Goal: Communication & Community: Participate in discussion

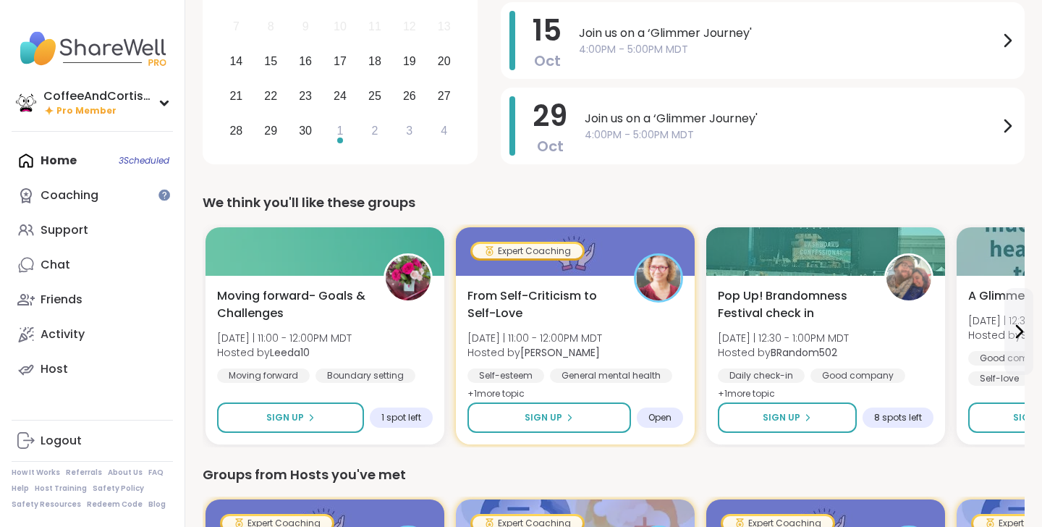
scroll to position [245, 0]
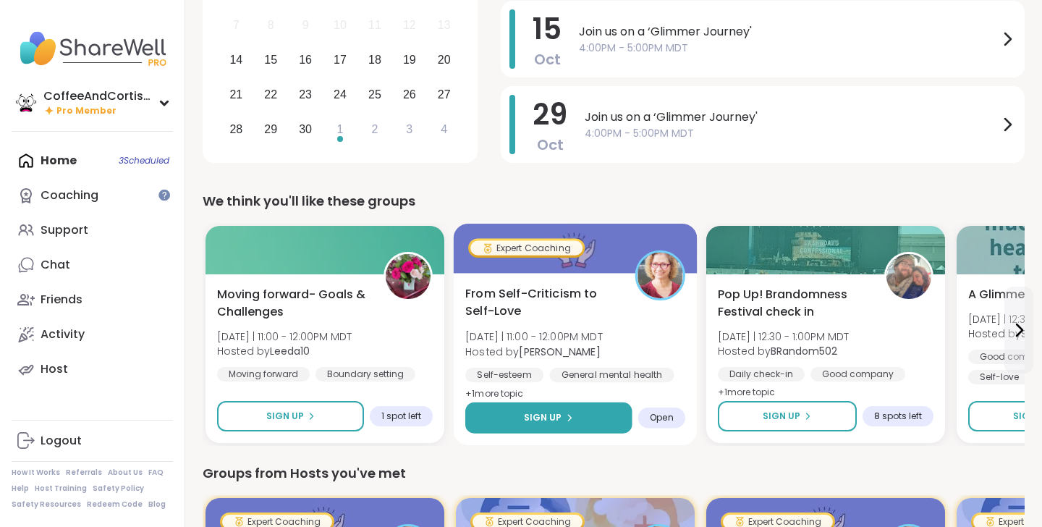
click at [538, 417] on span "Sign Up" at bounding box center [543, 417] width 38 height 13
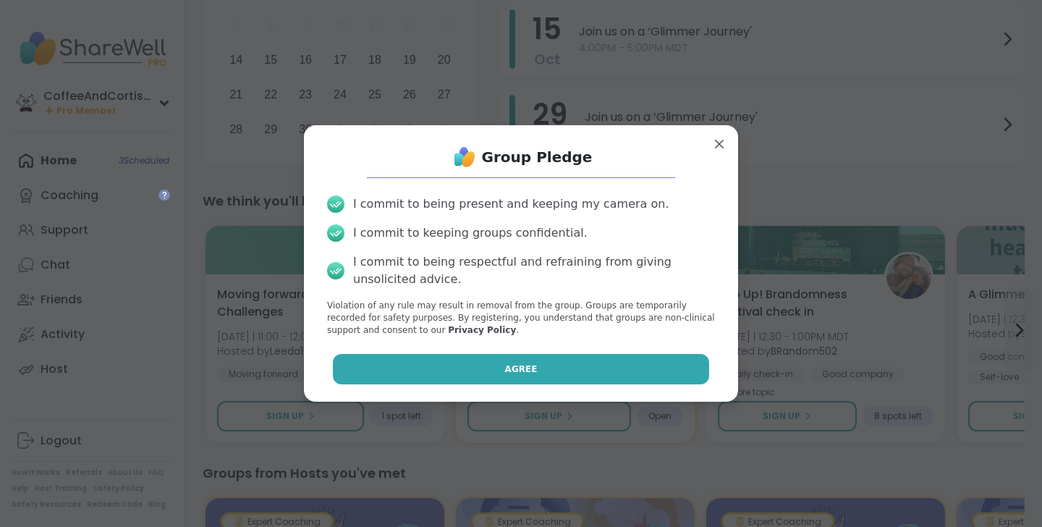
click at [540, 370] on button "Agree" at bounding box center [521, 369] width 377 height 30
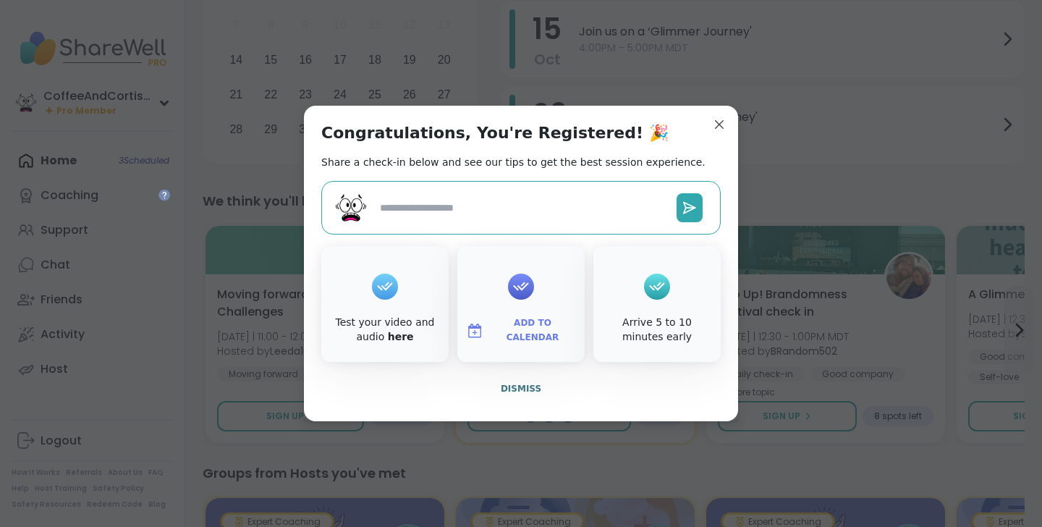
type textarea "*"
click at [532, 388] on span "Dismiss" at bounding box center [521, 388] width 41 height 10
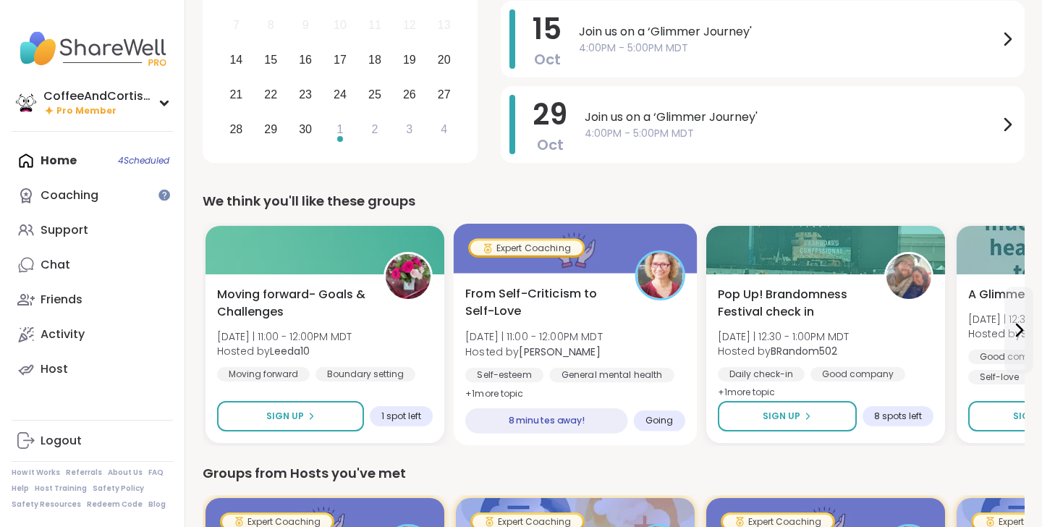
click at [626, 334] on div "From Self-Criticism to Self-Love [DATE] | 11:00 - 12:00PM MDT Hosted by [PERSON…" at bounding box center [575, 344] width 220 height 118
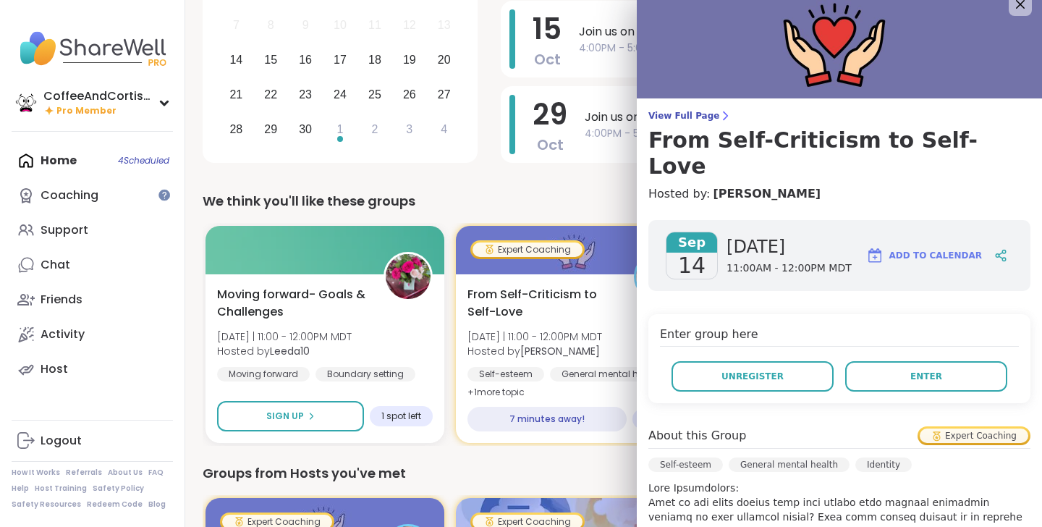
scroll to position [18, 0]
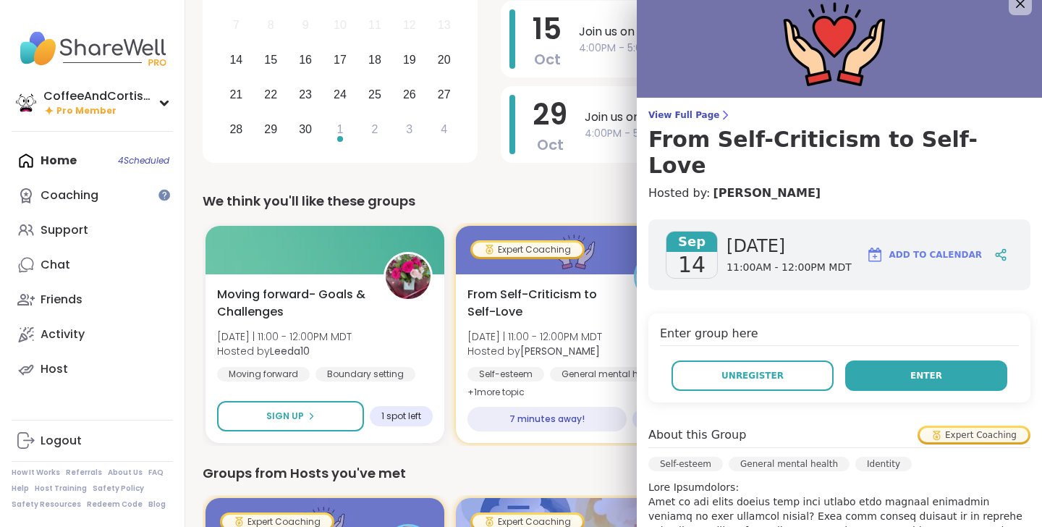
click at [880, 360] on button "Enter" at bounding box center [926, 375] width 162 height 30
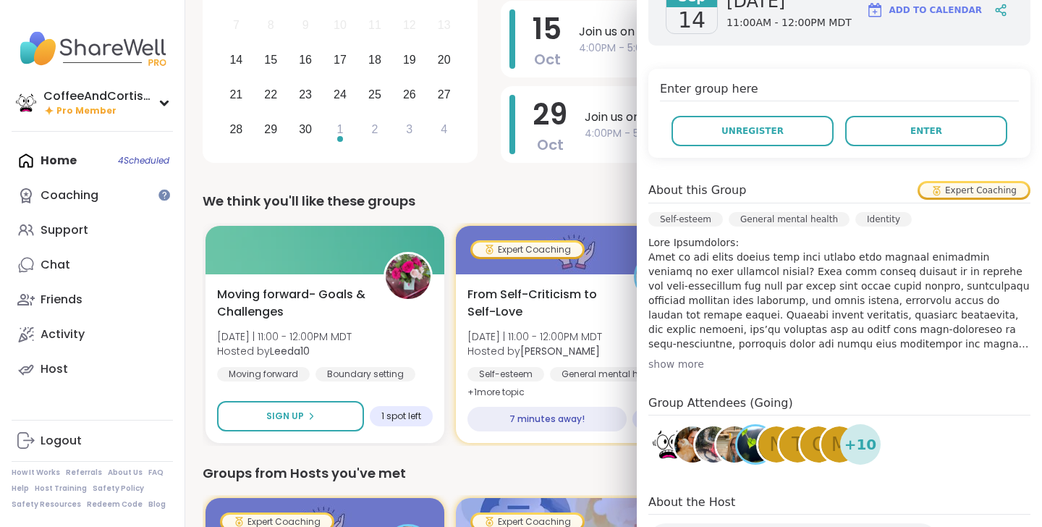
scroll to position [265, 0]
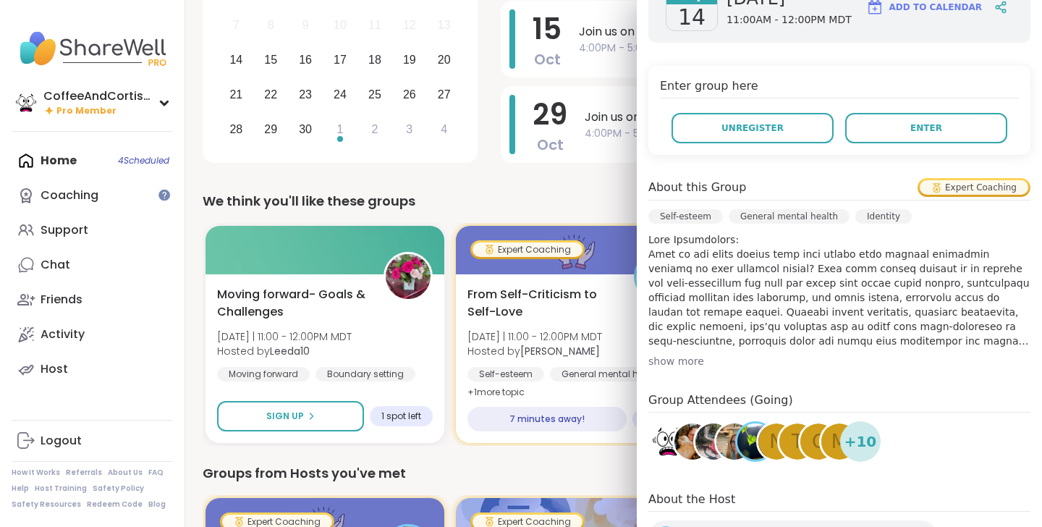
click at [866, 430] on span "+ 10" at bounding box center [860, 441] width 33 height 22
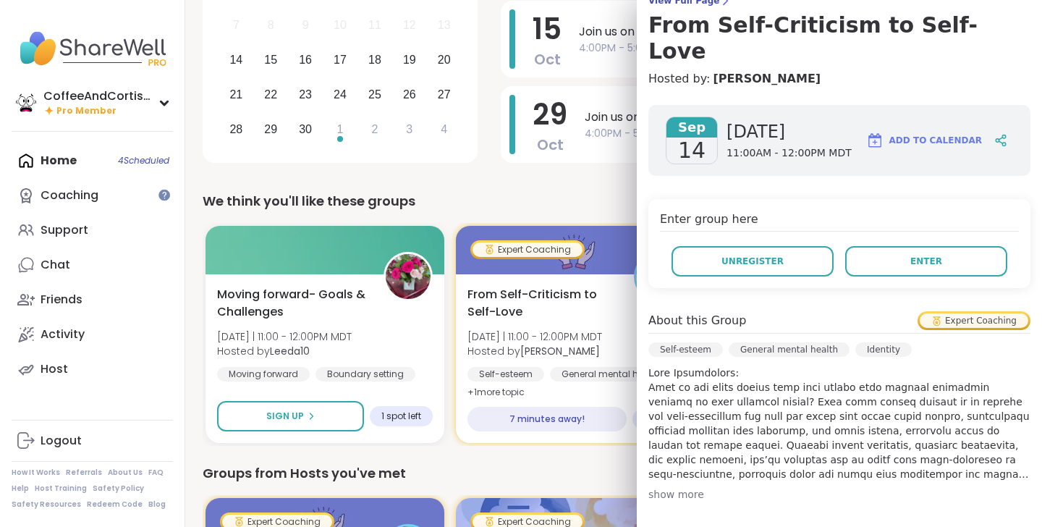
scroll to position [124, 0]
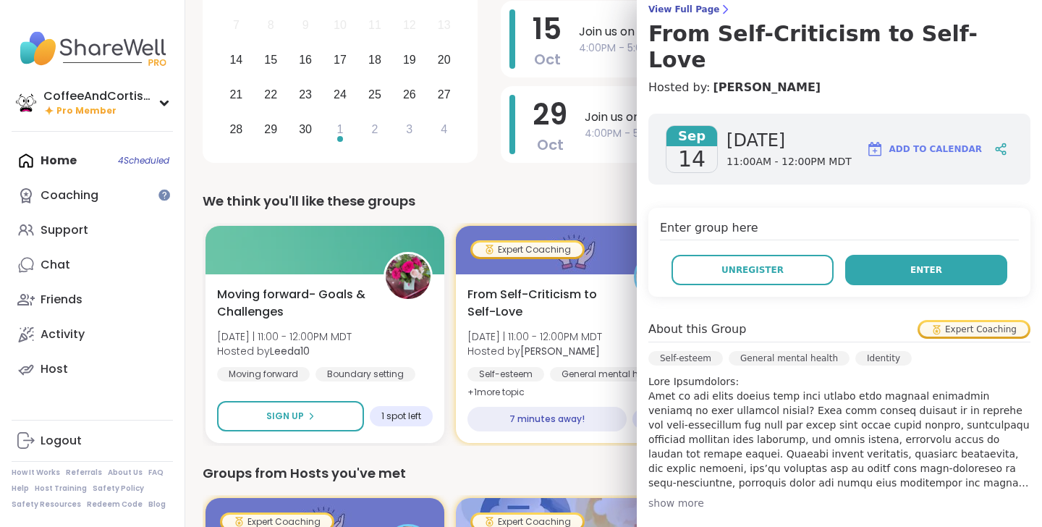
click at [951, 255] on button "Enter" at bounding box center [926, 270] width 162 height 30
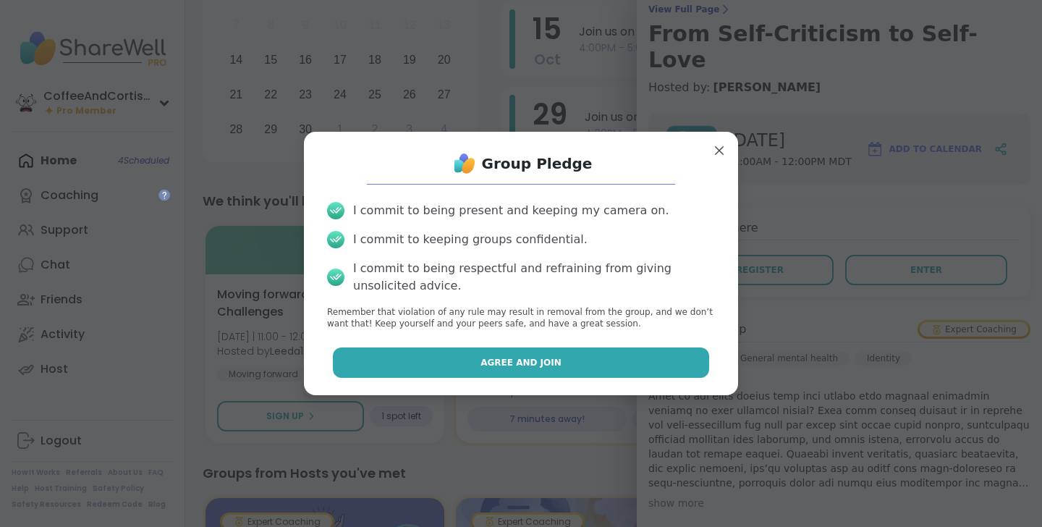
click at [676, 365] on button "Agree and Join" at bounding box center [521, 362] width 377 height 30
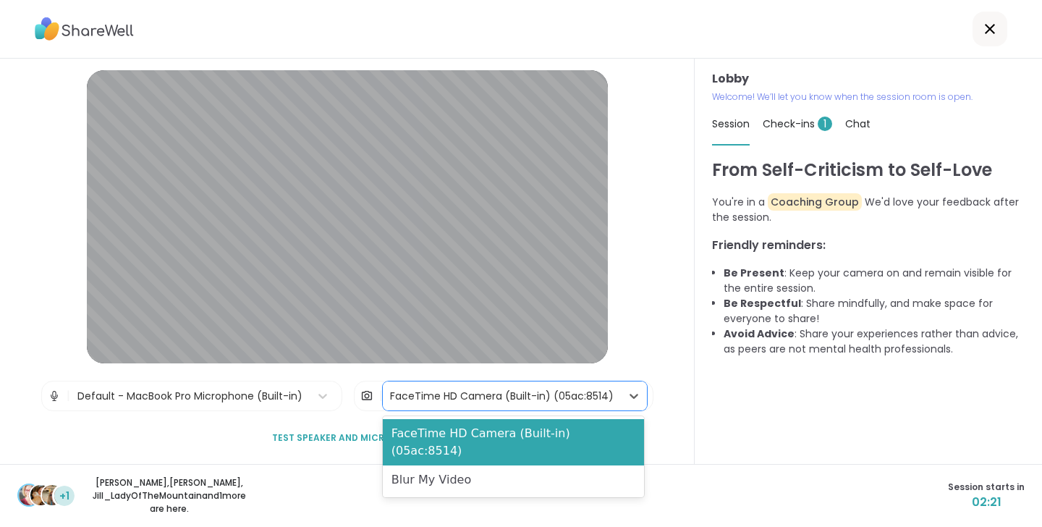
click at [532, 397] on div "FaceTime HD Camera (Built-in) (05ac:8514)" at bounding box center [502, 395] width 224 height 15
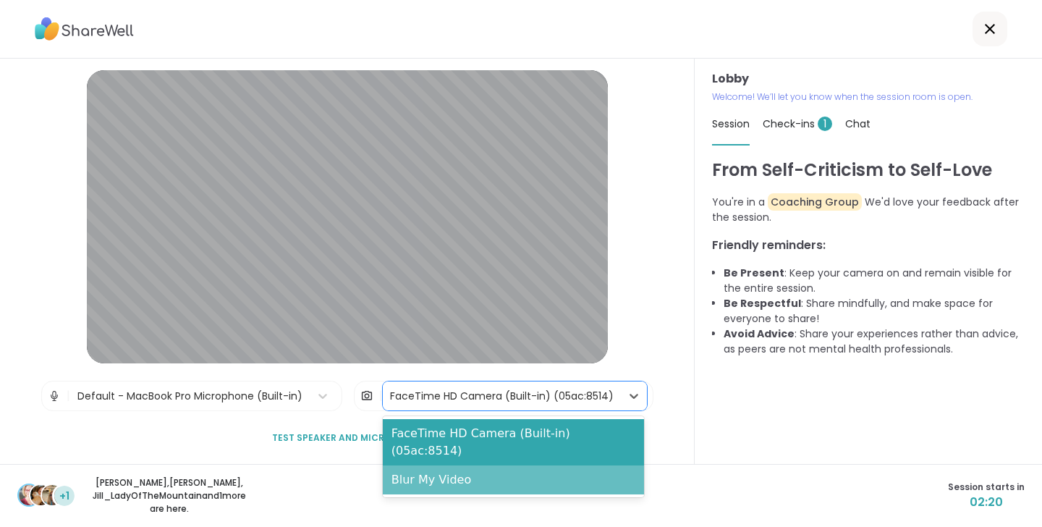
click at [491, 465] on div "Blur My Video" at bounding box center [513, 479] width 261 height 29
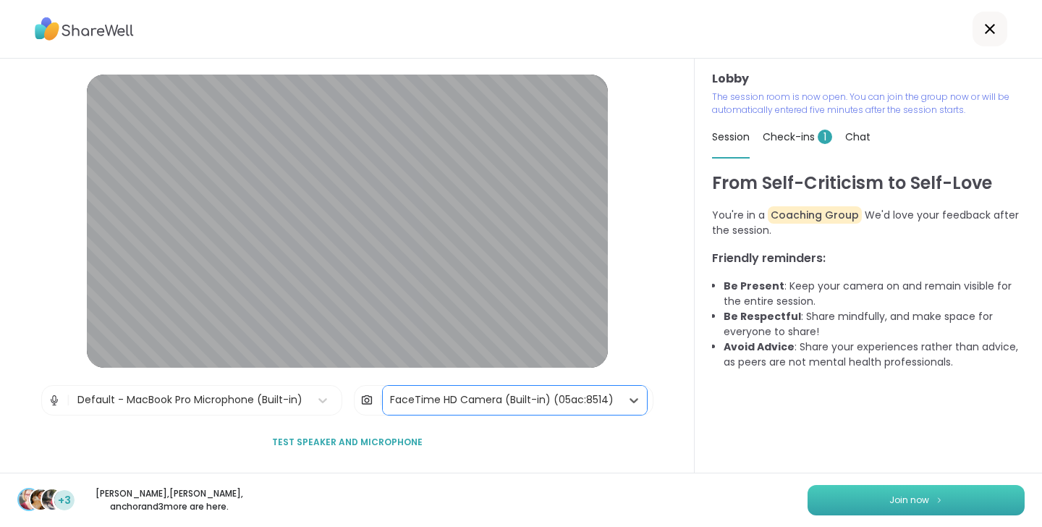
click at [946, 499] on button "Join now" at bounding box center [915, 500] width 217 height 30
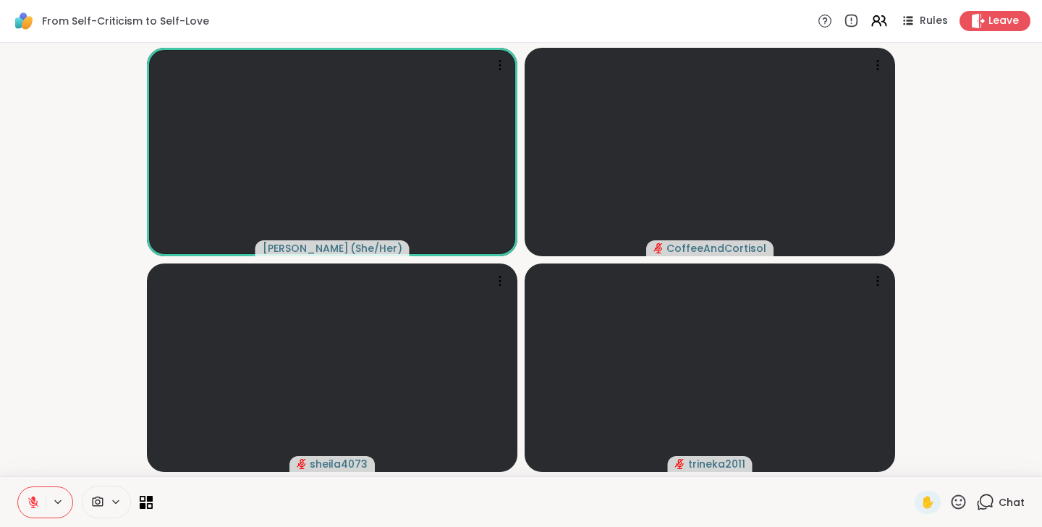
click at [1011, 509] on div "Chat" at bounding box center [1000, 501] width 48 height 23
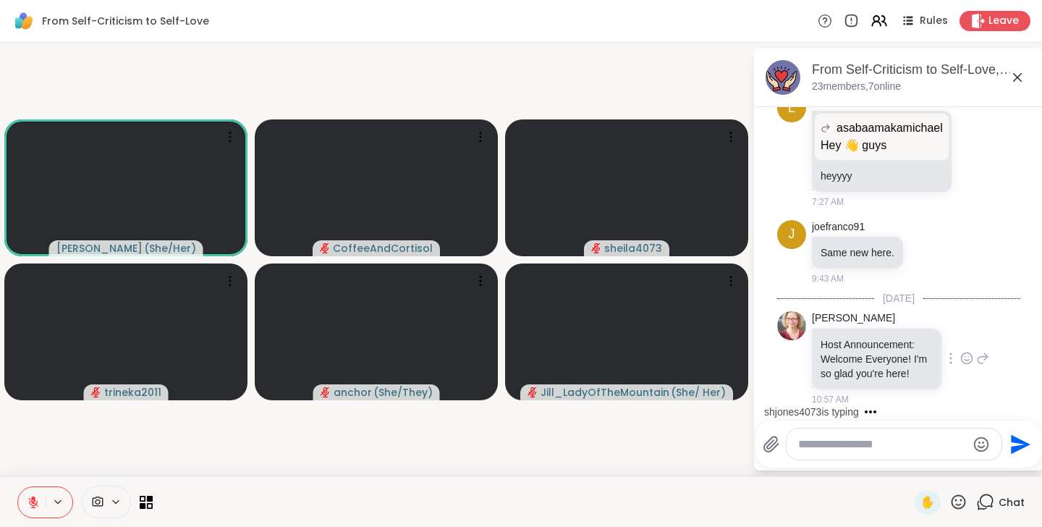
scroll to position [833, 0]
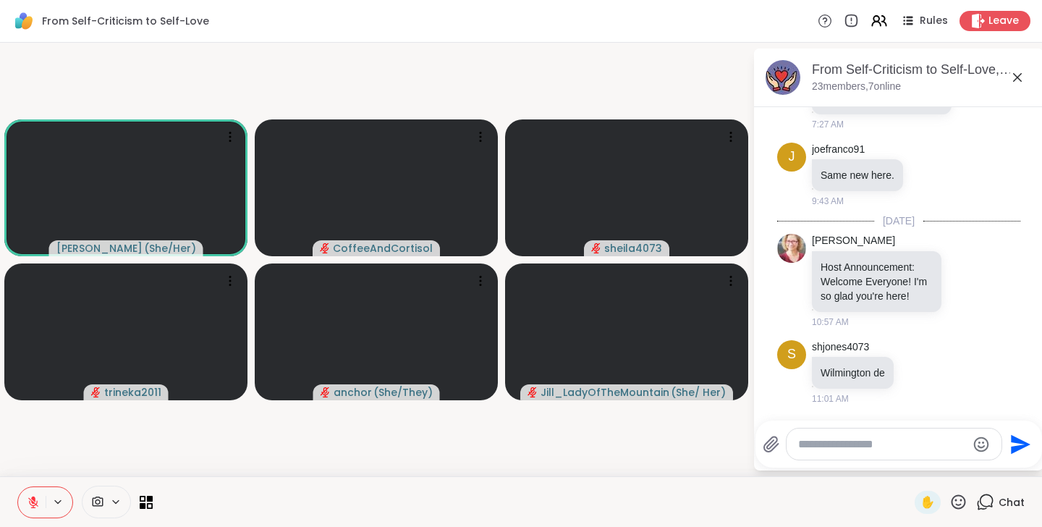
click at [885, 436] on div at bounding box center [893, 443] width 215 height 31
click at [873, 441] on textarea "Type your message" at bounding box center [882, 444] width 169 height 14
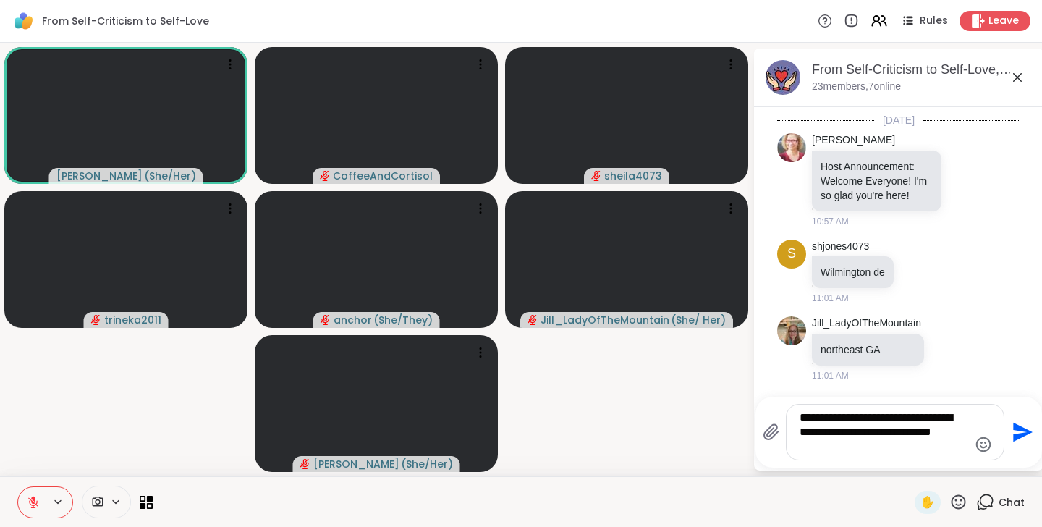
scroll to position [1026, 0]
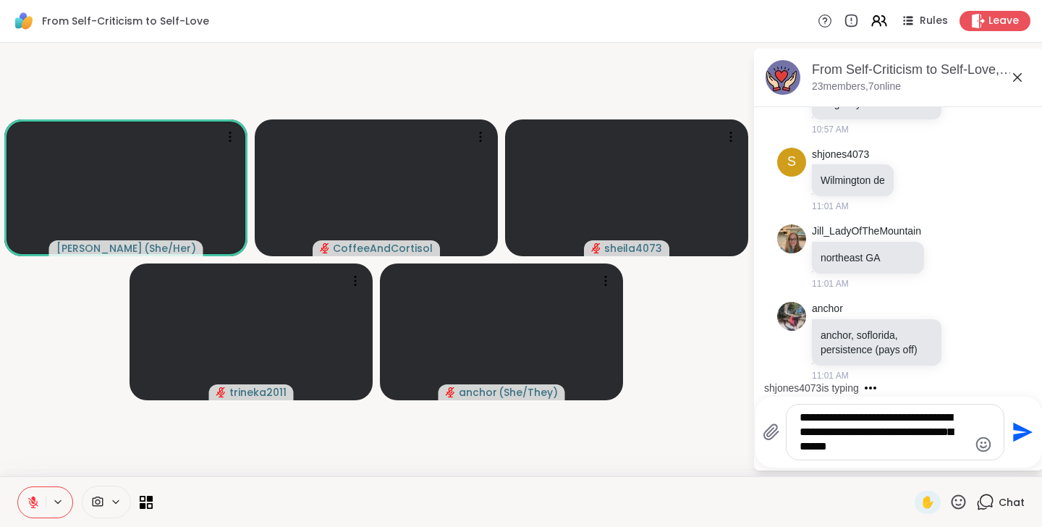
type textarea "**********"
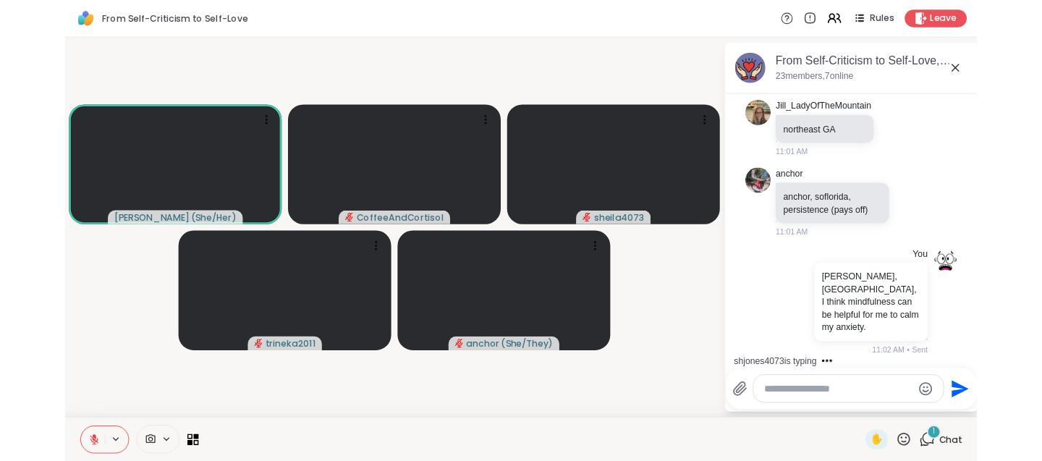
scroll to position [1228, 0]
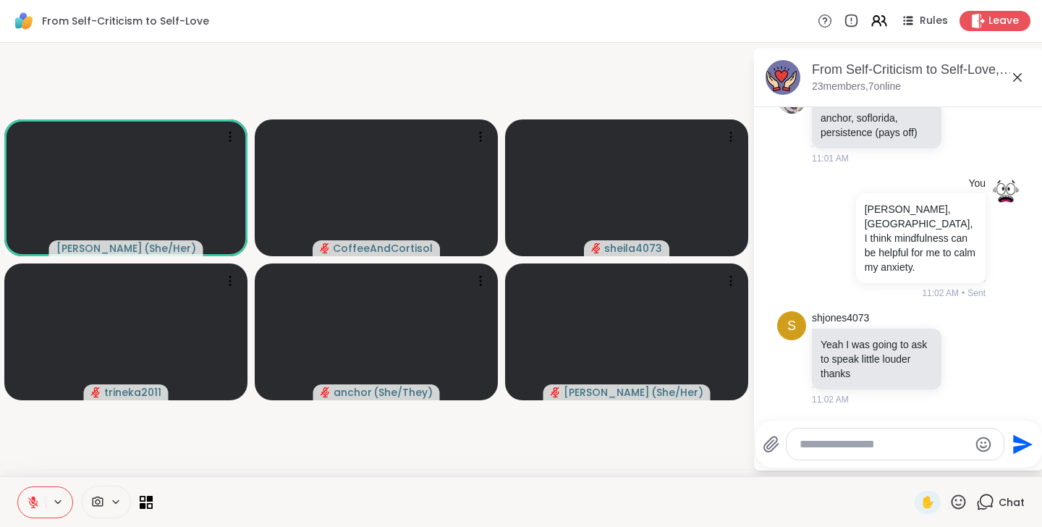
click at [882, 445] on textarea "Type your message" at bounding box center [883, 444] width 169 height 14
click at [875, 446] on textarea "Type your message" at bounding box center [883, 444] width 169 height 14
click at [149, 497] on icon at bounding box center [150, 498] width 7 height 7
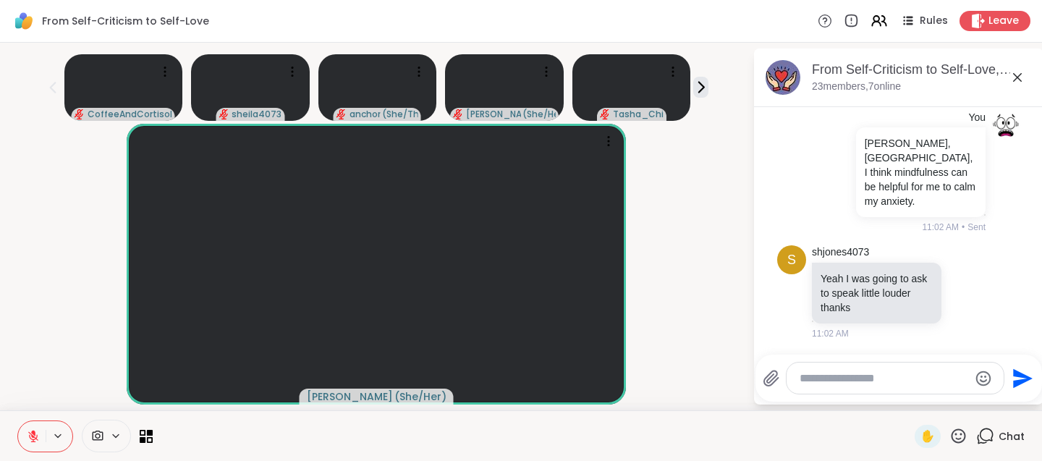
scroll to position [1385, 0]
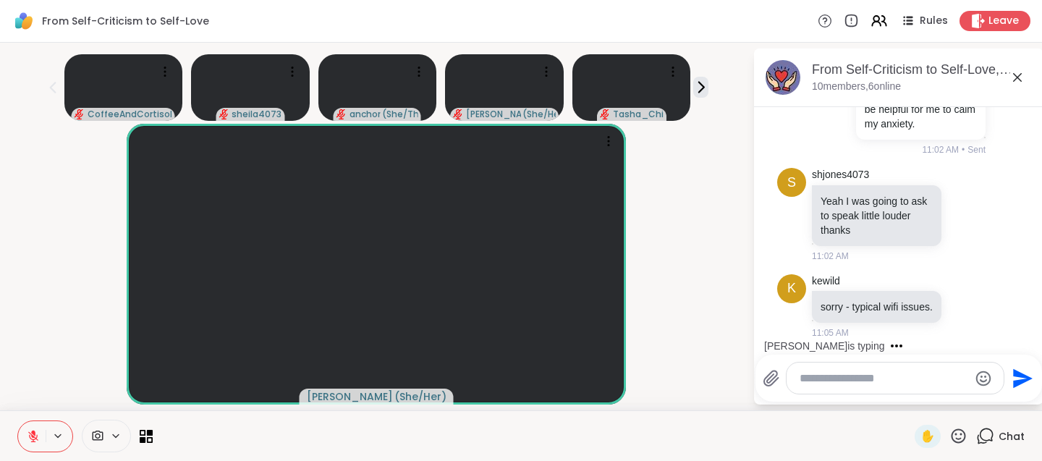
click at [961, 443] on icon at bounding box center [958, 436] width 18 height 18
click at [956, 407] on div "👍" at bounding box center [948, 397] width 26 height 23
click at [957, 436] on icon at bounding box center [958, 436] width 18 height 18
click at [923, 399] on span "❤️" at bounding box center [916, 397] width 14 height 17
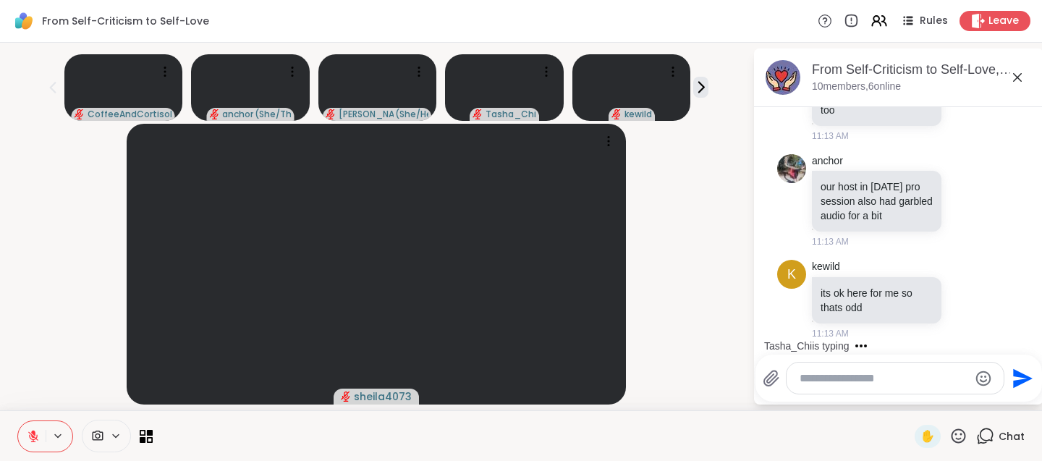
scroll to position [2070, 0]
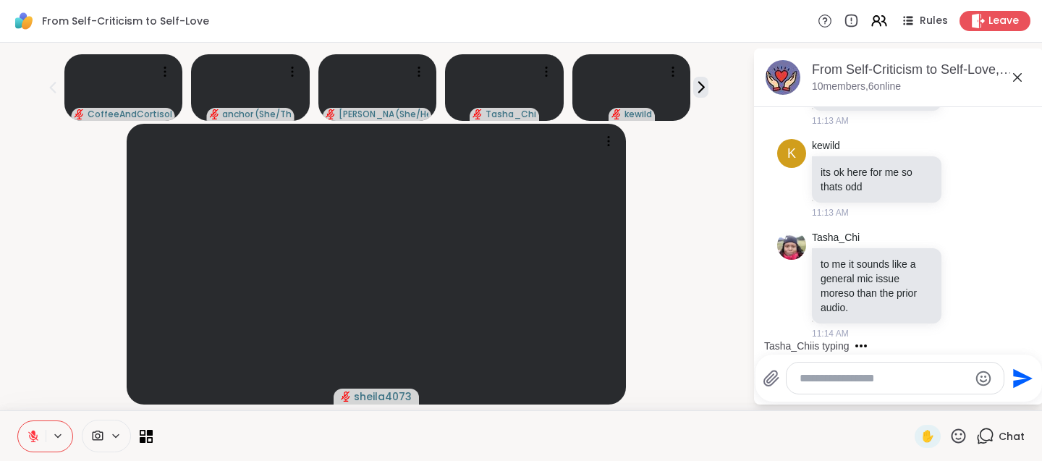
click at [56, 442] on div at bounding box center [45, 436] width 56 height 32
click at [56, 437] on icon at bounding box center [58, 436] width 12 height 12
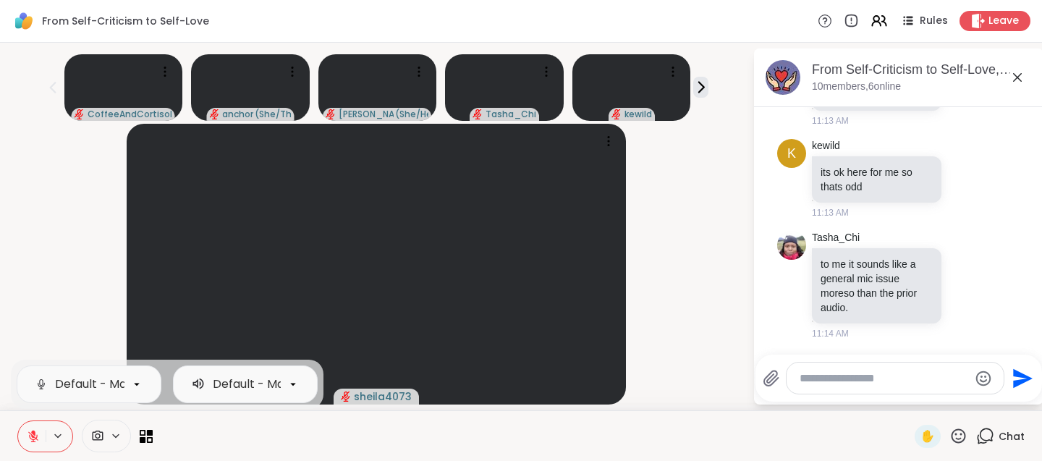
click at [56, 437] on icon at bounding box center [58, 436] width 12 height 12
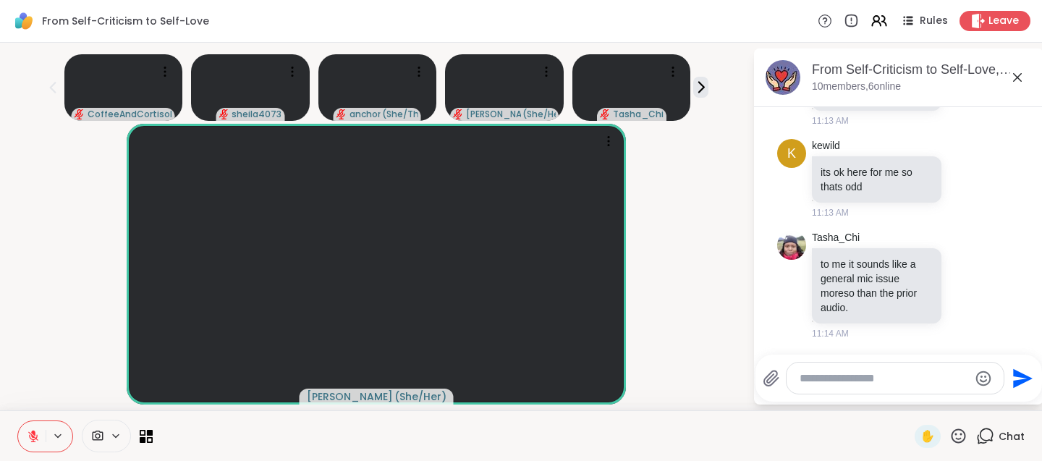
click at [911, 378] on textarea "Type your message" at bounding box center [883, 378] width 169 height 14
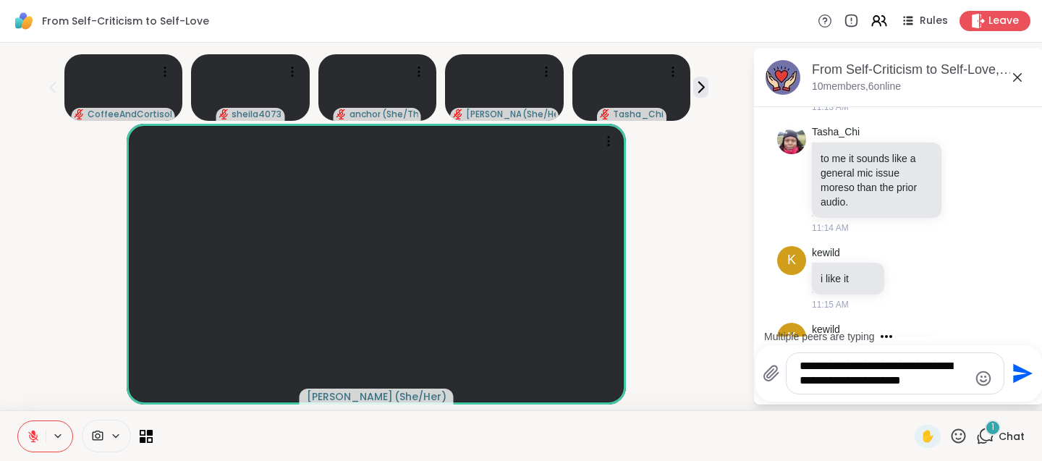
scroll to position [2248, 0]
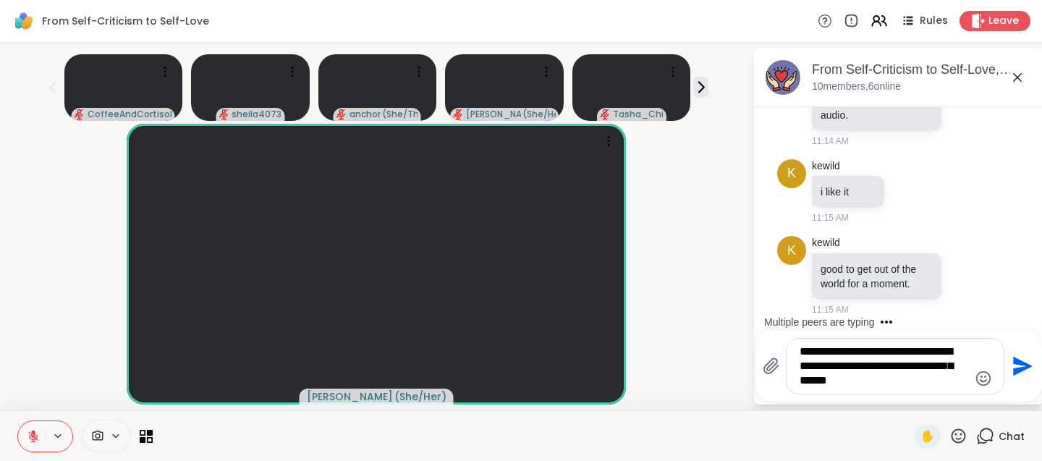
type textarea "**********"
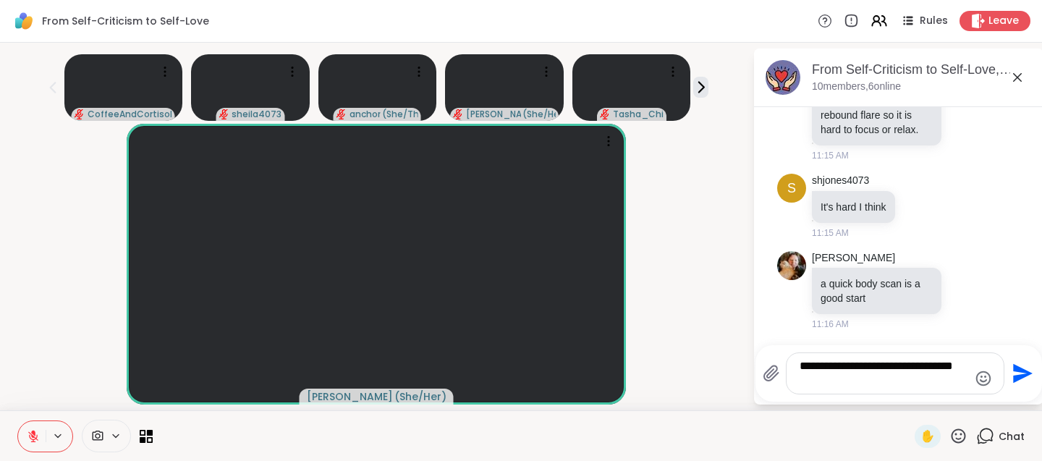
scroll to position [2847, 0]
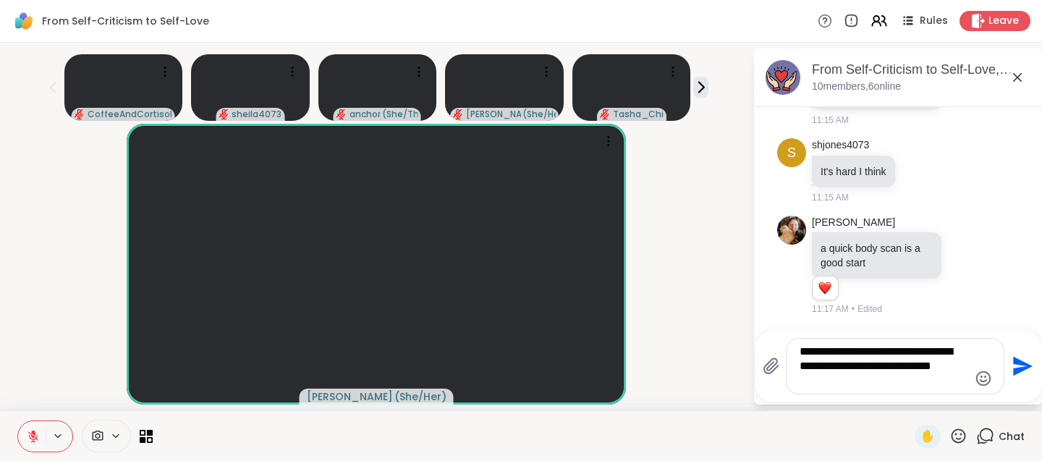
type textarea "**********"
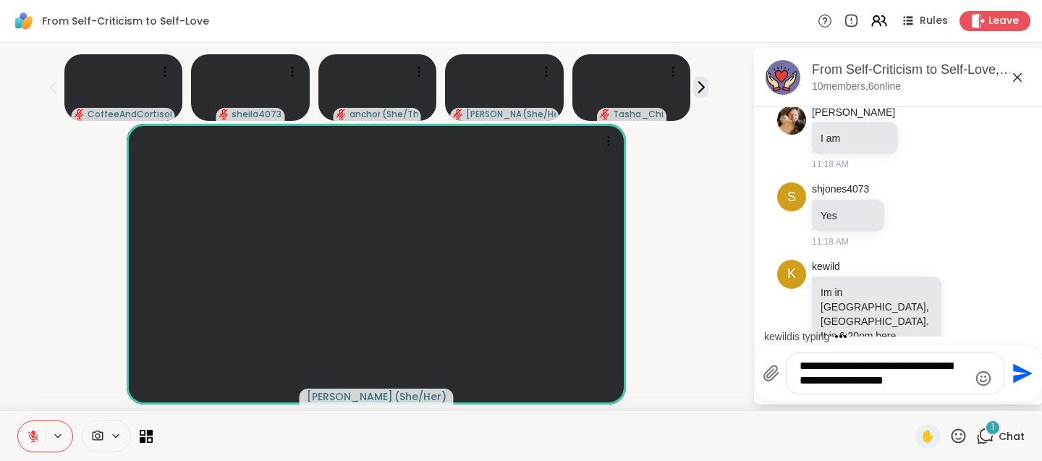
scroll to position [3417, 0]
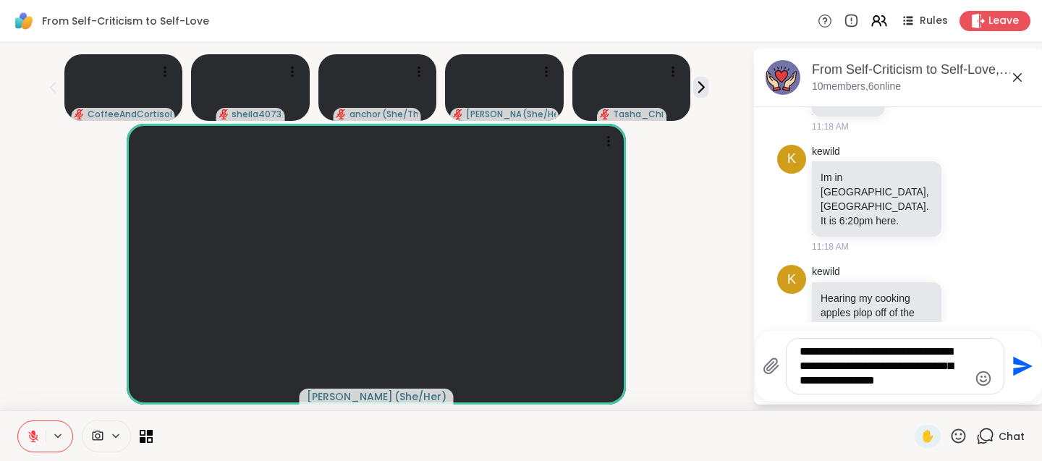
type textarea "**********"
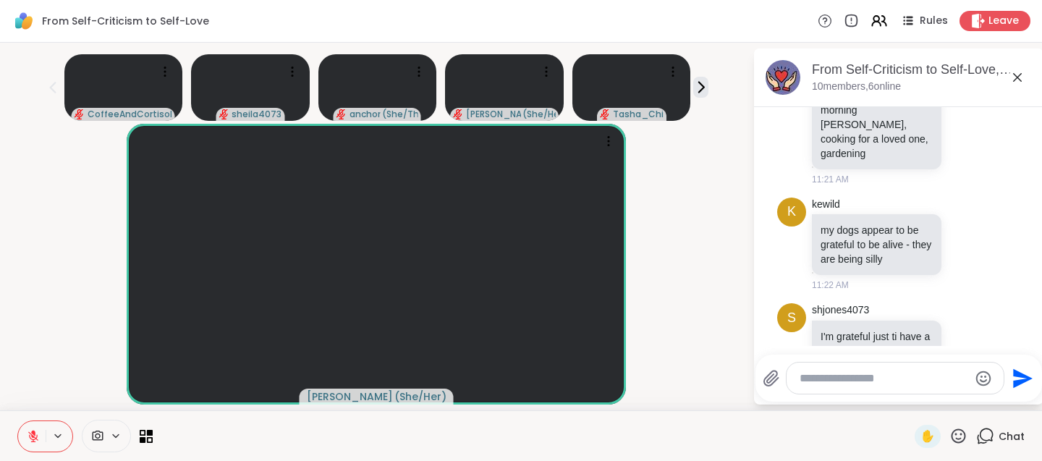
scroll to position [3959, 0]
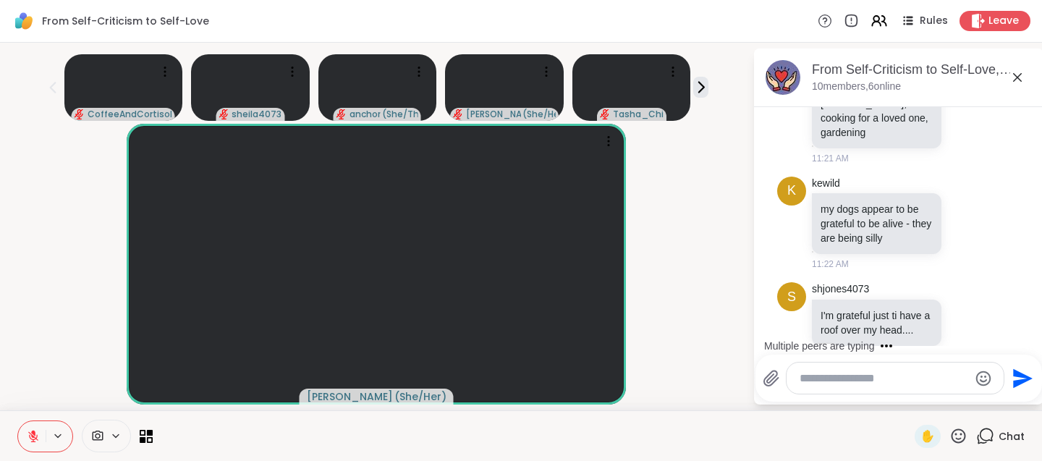
click at [956, 430] on icon at bounding box center [958, 435] width 14 height 14
click at [948, 396] on div "👍" at bounding box center [948, 397] width 26 height 23
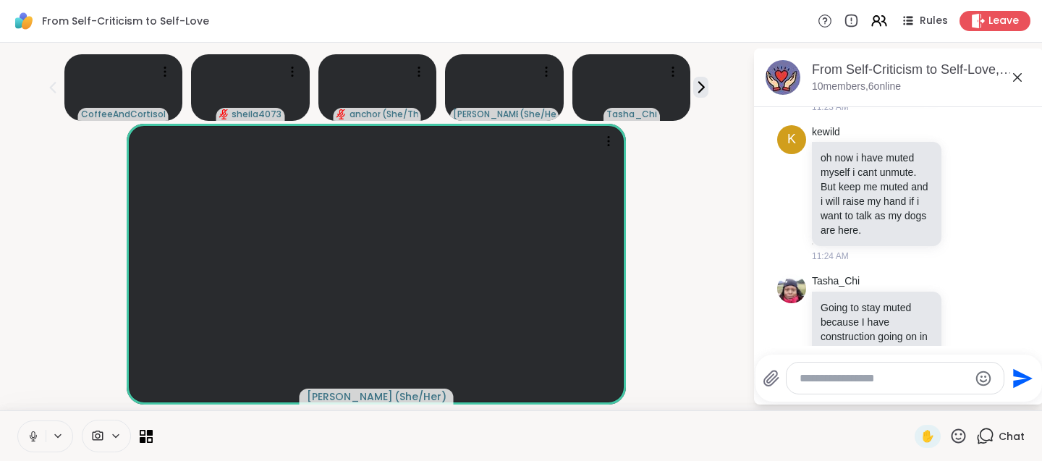
scroll to position [4576, 0]
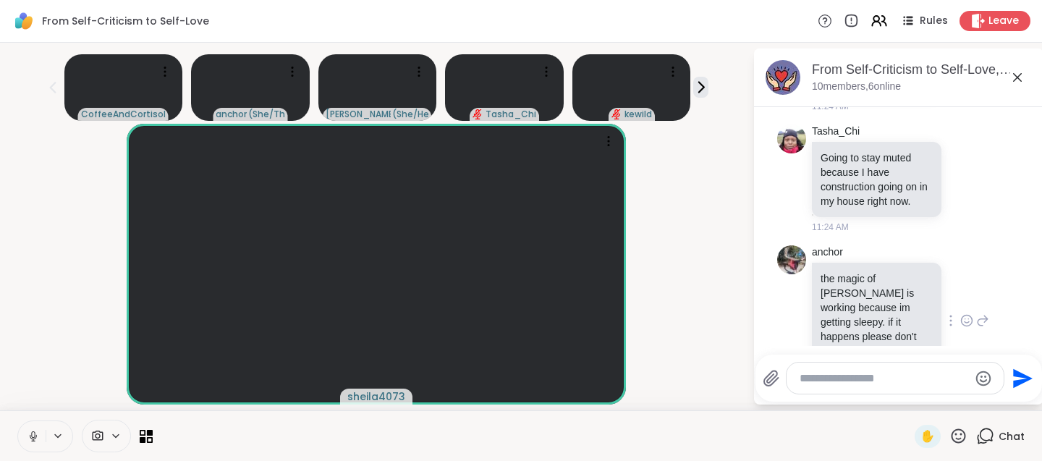
click at [970, 315] on icon at bounding box center [966, 320] width 11 height 11
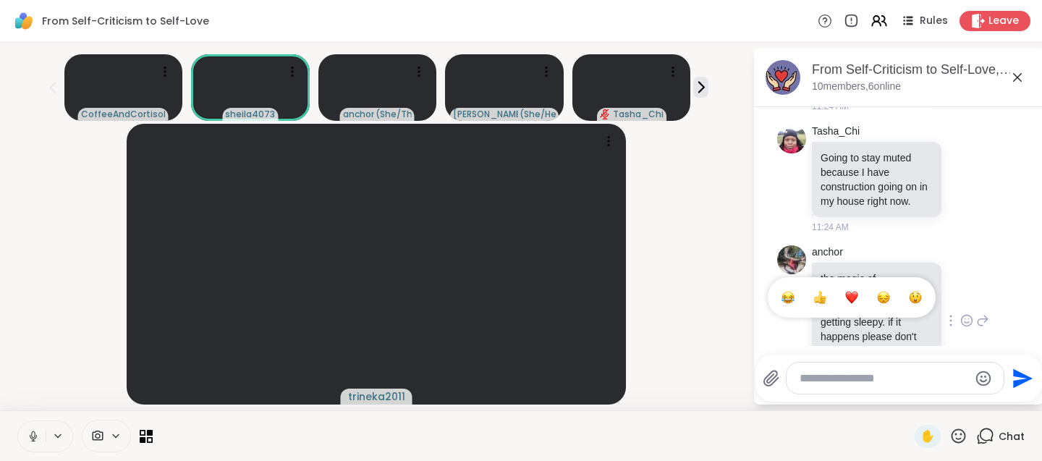
click at [861, 283] on button "Select Reaction: Heart" at bounding box center [851, 297] width 29 height 29
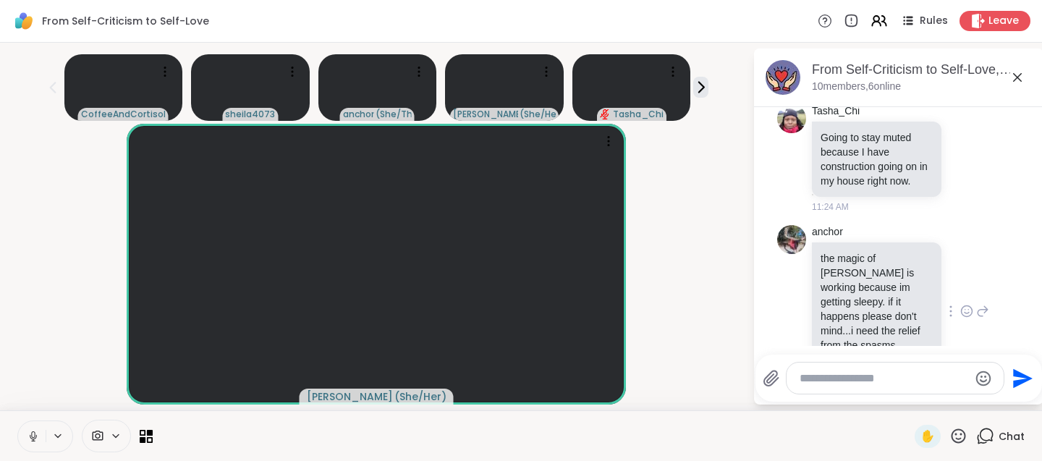
click at [814, 382] on textarea "Type your message" at bounding box center [883, 378] width 169 height 14
type textarea "**********"
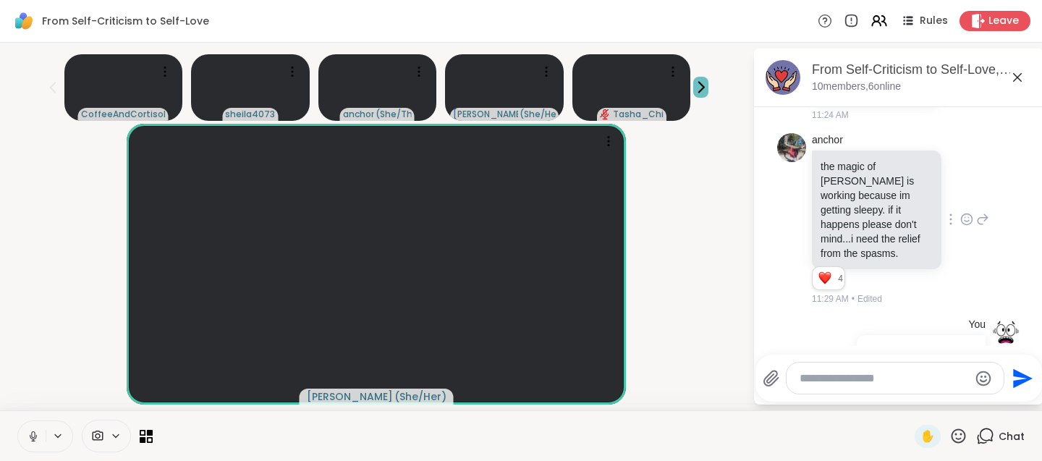
click at [707, 88] on icon at bounding box center [700, 87] width 15 height 15
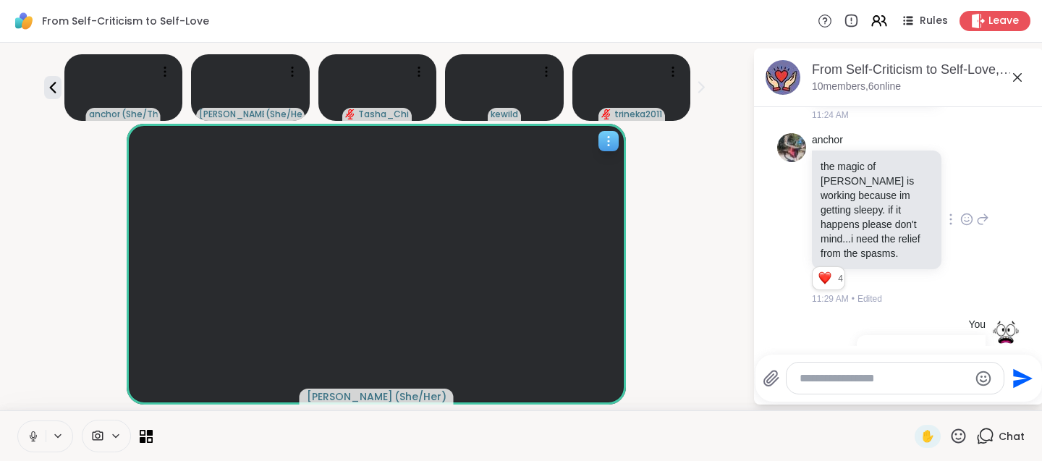
click at [616, 140] on icon at bounding box center [608, 141] width 14 height 14
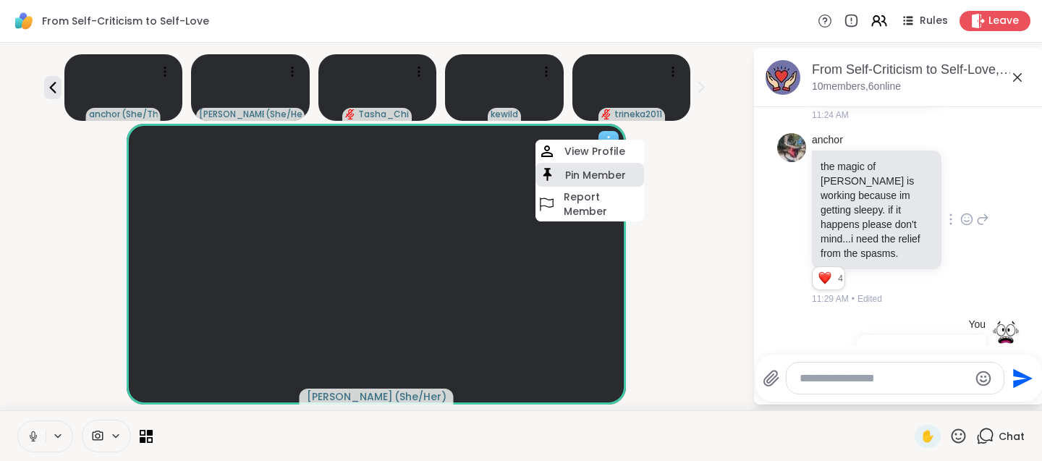
click at [611, 164] on div "Pin Member" at bounding box center [589, 175] width 109 height 24
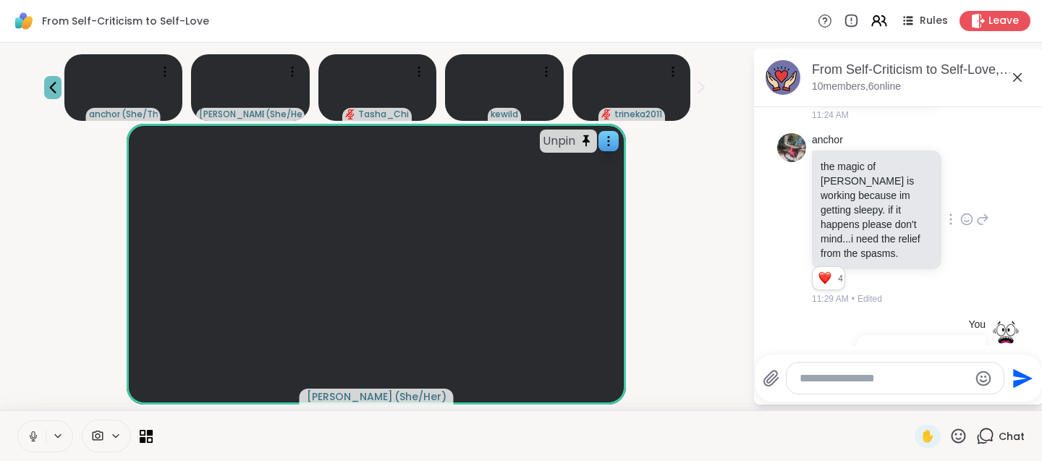
click at [48, 88] on icon at bounding box center [52, 87] width 17 height 17
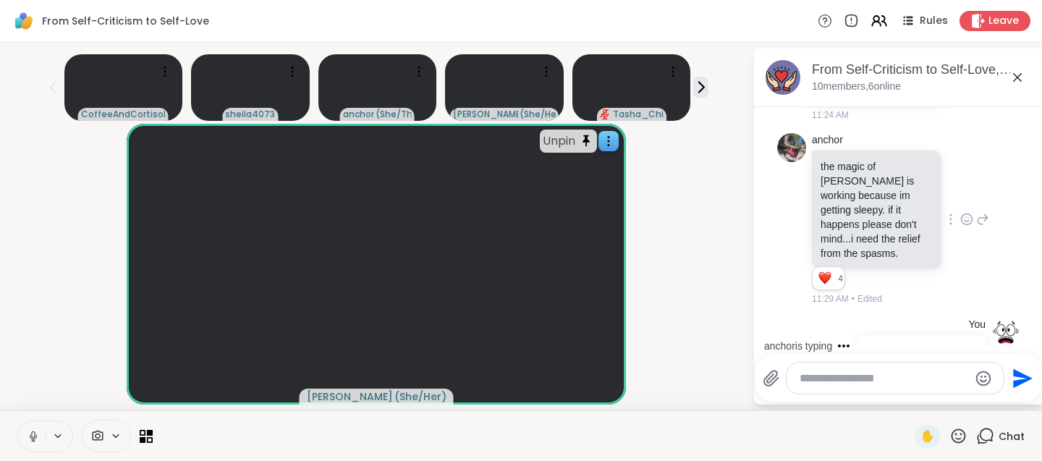
scroll to position [4766, 0]
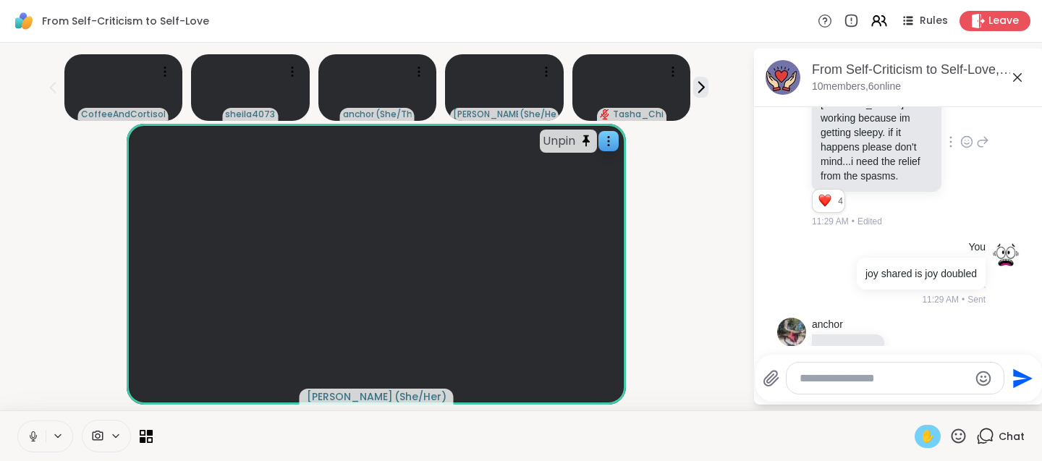
click at [933, 438] on span "✋" at bounding box center [927, 436] width 14 height 17
click at [927, 438] on span "✋" at bounding box center [927, 436] width 14 height 17
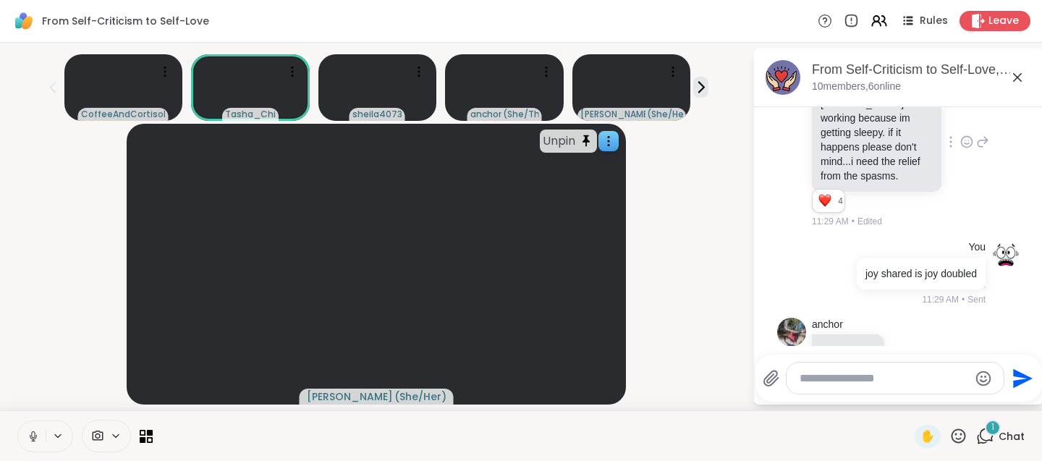
scroll to position [4843, 0]
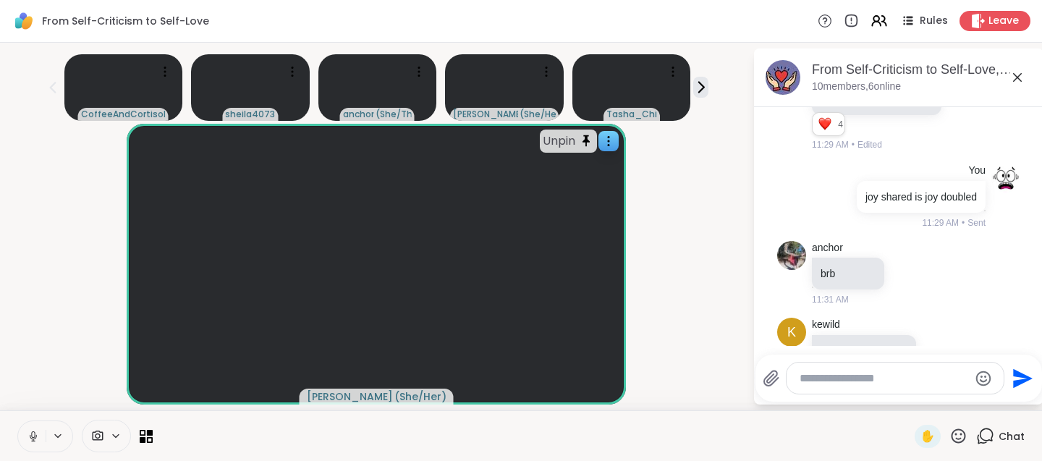
click at [29, 448] on button at bounding box center [31, 436] width 27 height 30
click at [30, 428] on button at bounding box center [31, 436] width 27 height 30
click at [834, 381] on textarea "Type your message" at bounding box center [883, 378] width 169 height 14
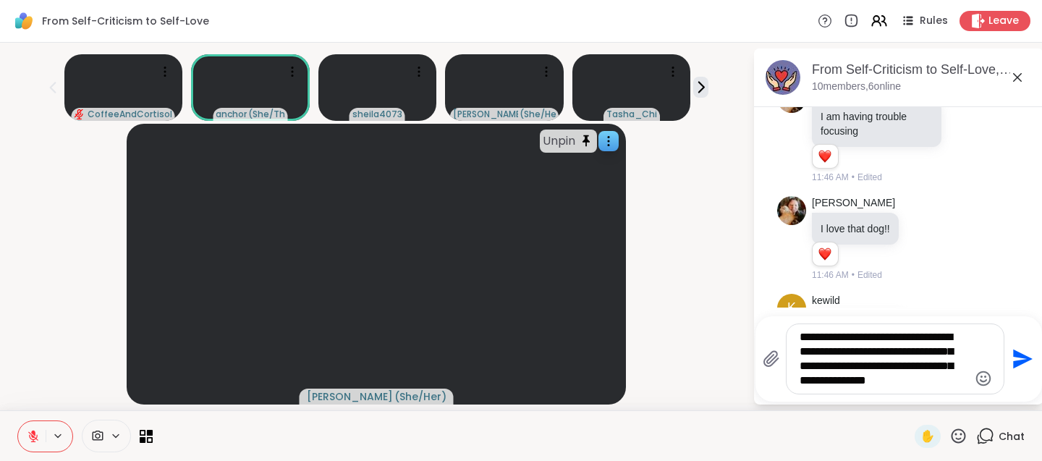
scroll to position [5209, 0]
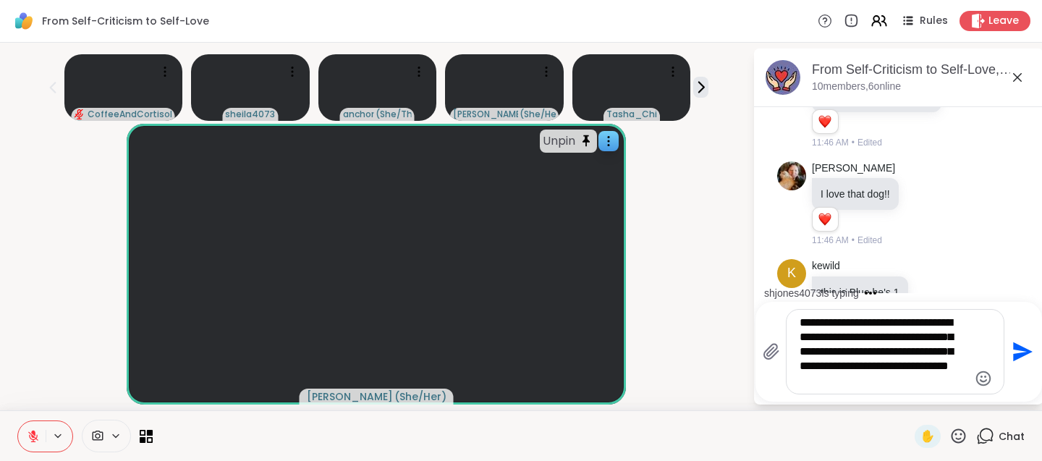
type textarea "**********"
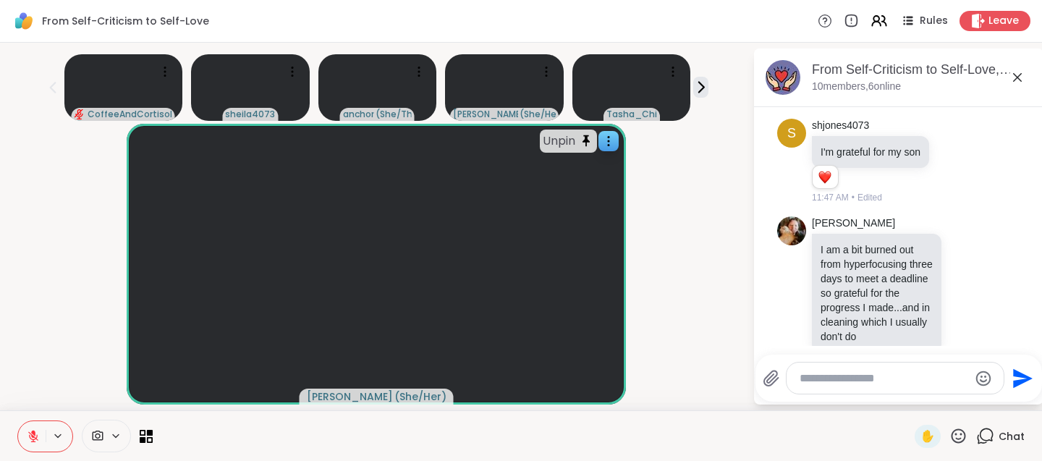
scroll to position [5638, 0]
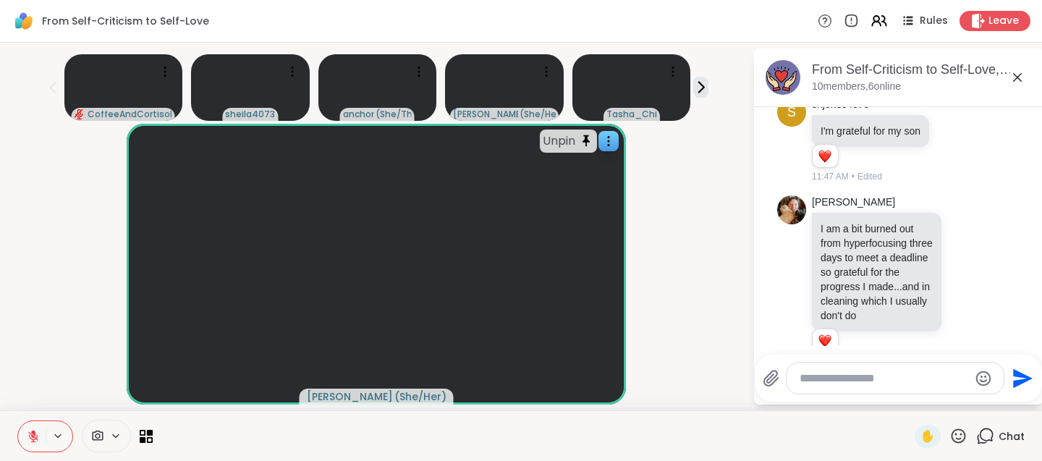
click at [34, 444] on button at bounding box center [31, 436] width 27 height 30
click at [838, 379] on textarea "Type your message" at bounding box center [883, 378] width 169 height 14
type textarea "**********"
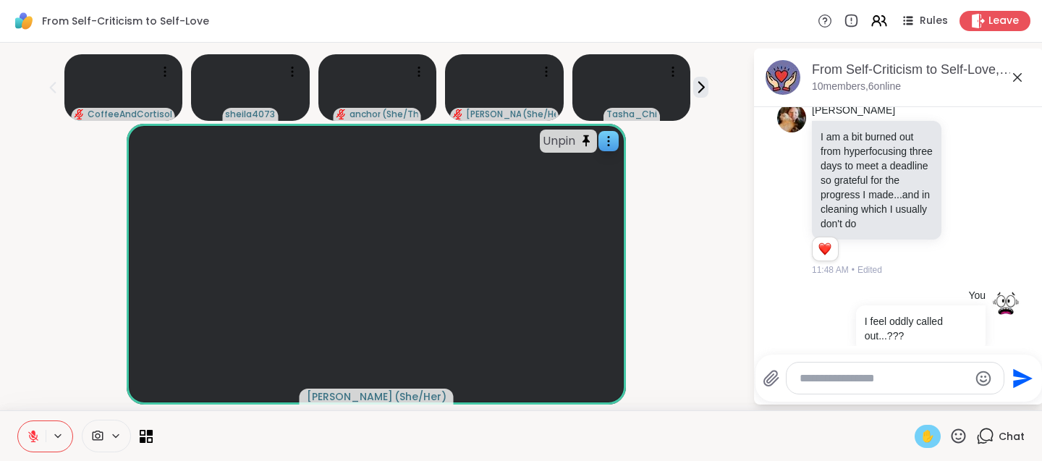
click at [932, 441] on span "✋" at bounding box center [927, 436] width 14 height 17
click at [925, 430] on span "✋" at bounding box center [927, 436] width 14 height 17
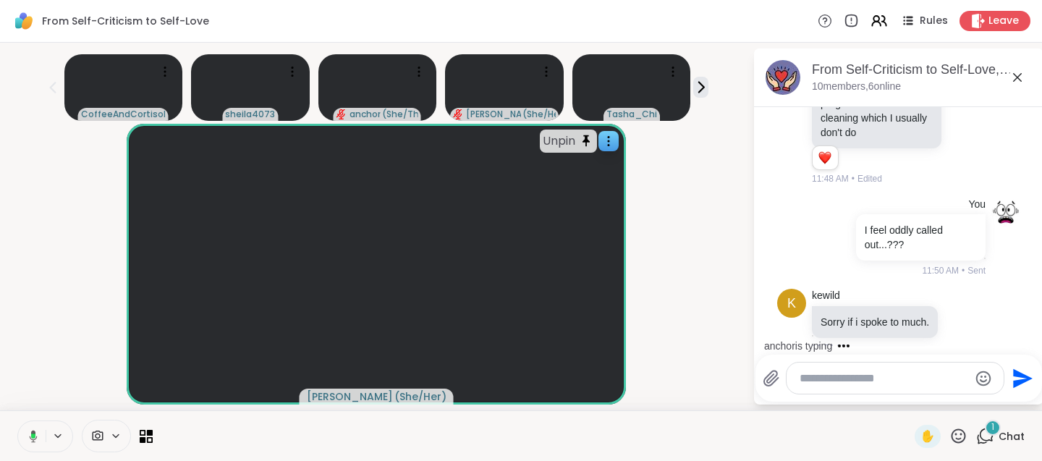
scroll to position [5942, 0]
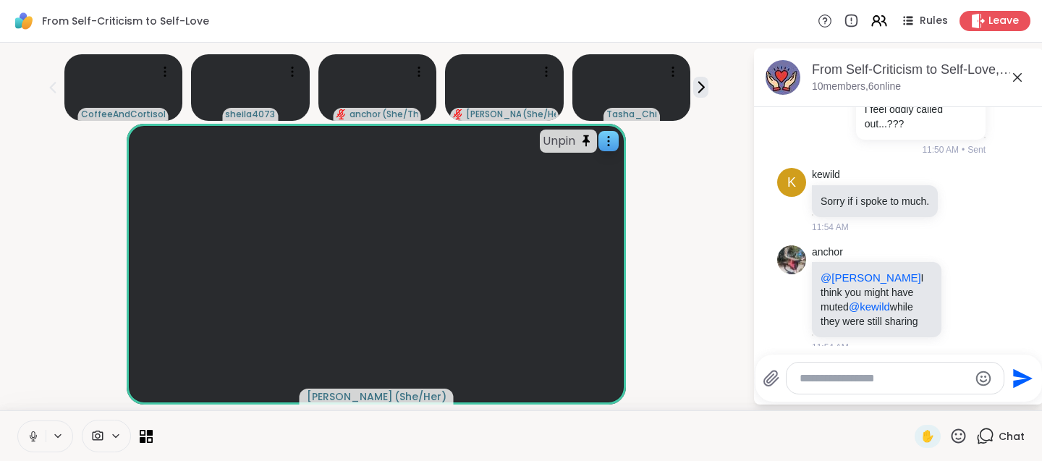
click at [25, 438] on button at bounding box center [31, 436] width 27 height 30
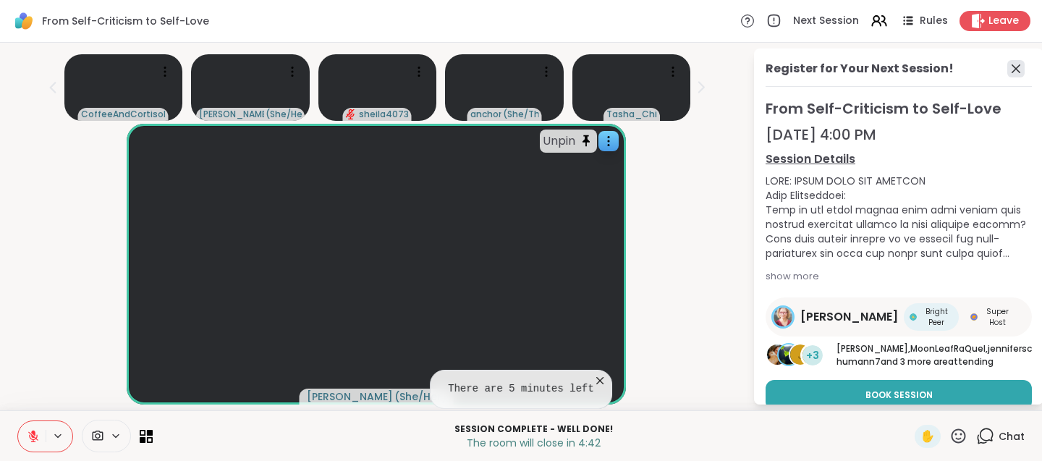
click at [1012, 67] on icon at bounding box center [1015, 68] width 17 height 17
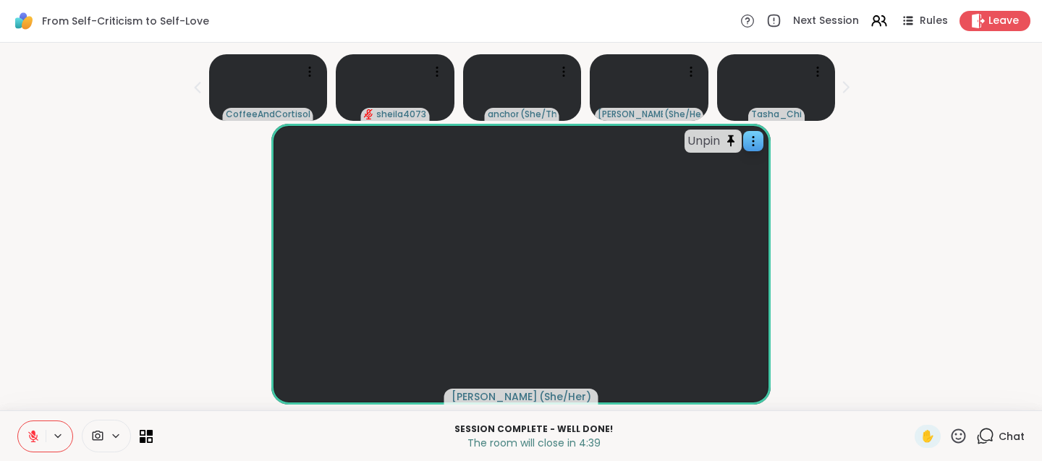
click at [1017, 438] on span "Chat" at bounding box center [1011, 436] width 26 height 14
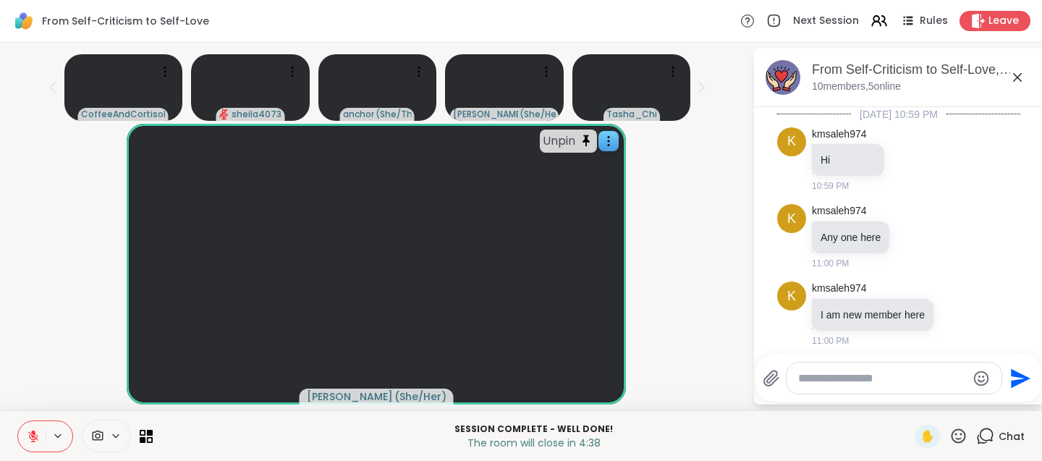
scroll to position [5928, 0]
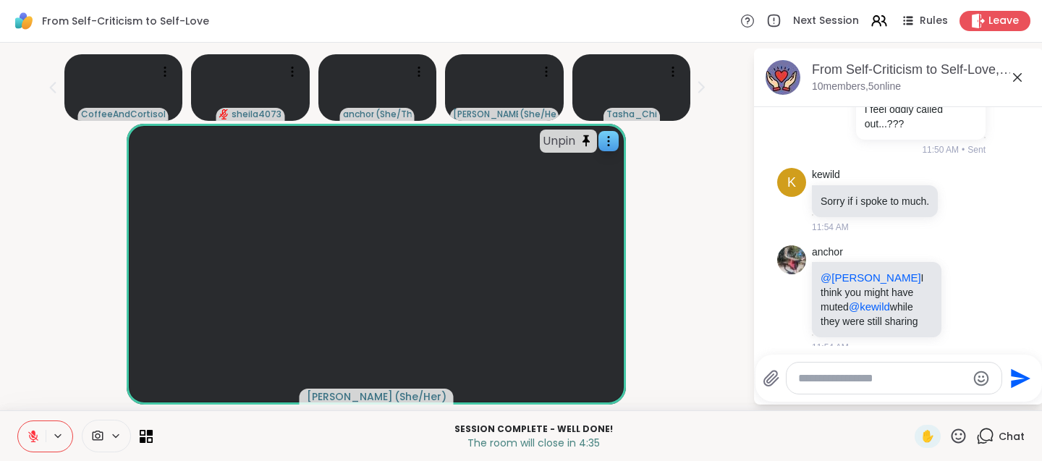
click at [870, 376] on textarea "Type your message" at bounding box center [882, 378] width 169 height 14
click at [802, 383] on textarea "**********" at bounding box center [883, 378] width 169 height 14
type textarea "**********"
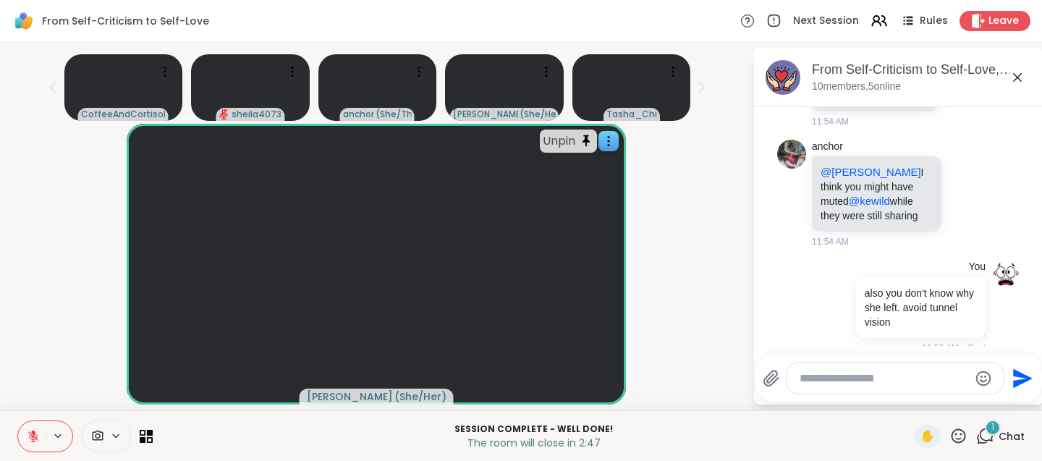
scroll to position [6125, 0]
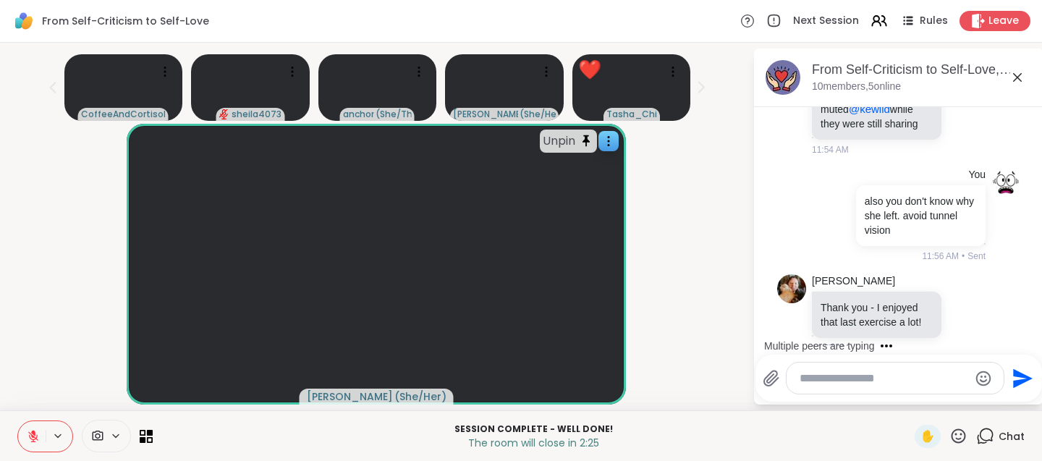
click at [959, 433] on icon at bounding box center [958, 436] width 18 height 18
click at [923, 394] on span "❤️" at bounding box center [916, 397] width 14 height 17
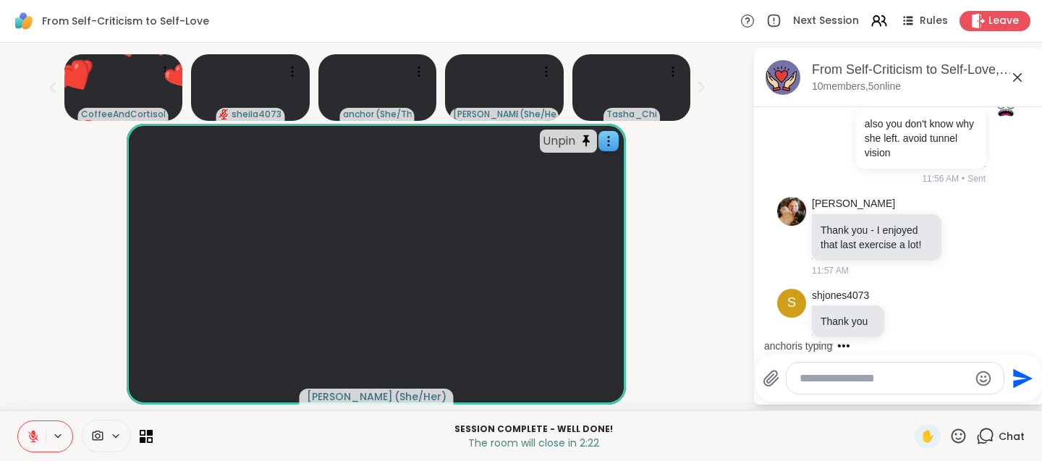
click at [904, 374] on textarea "Type your message" at bounding box center [883, 378] width 169 height 14
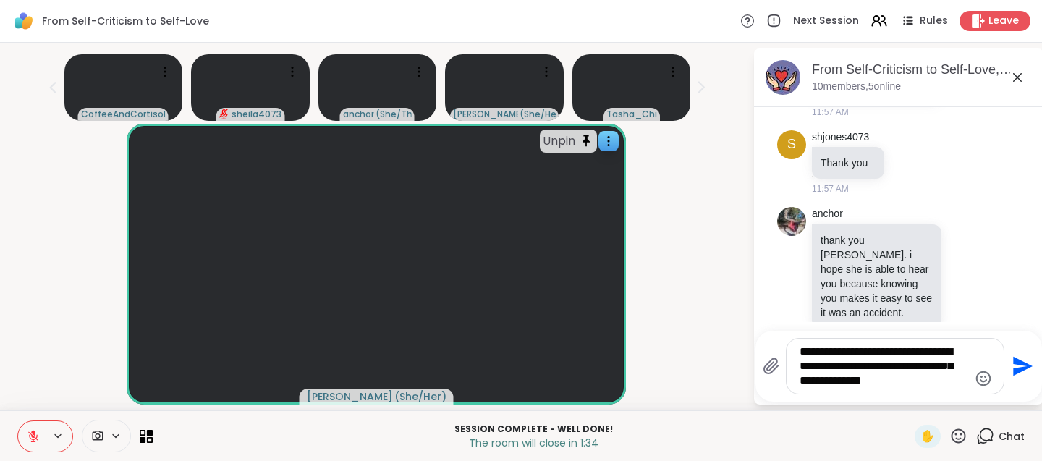
scroll to position [6382, 0]
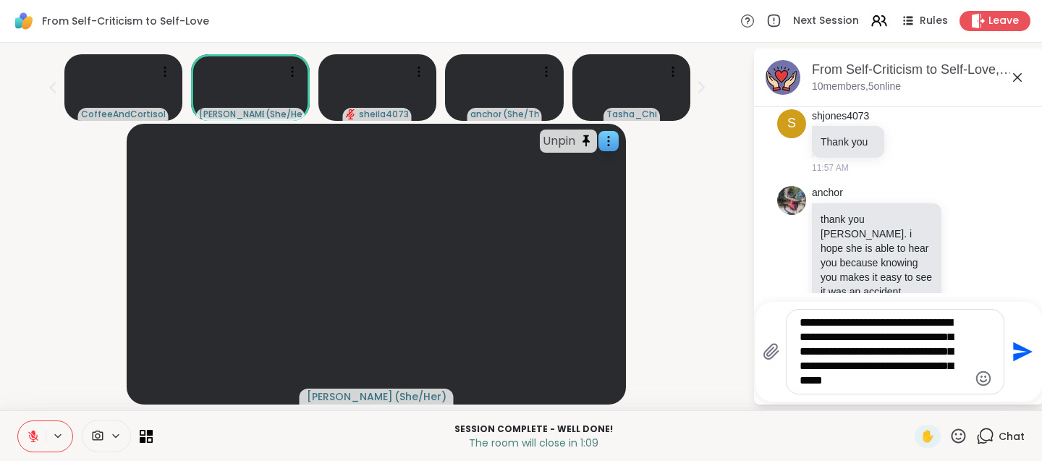
type textarea "**********"
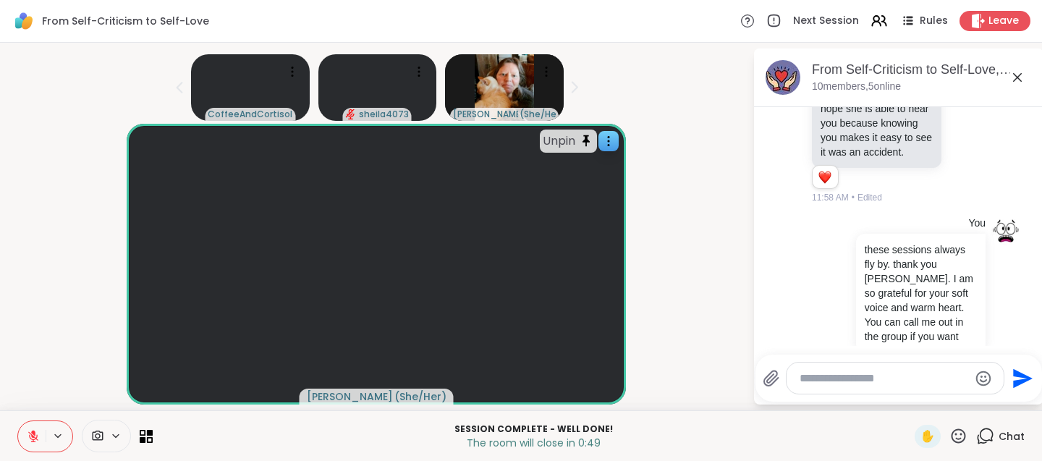
scroll to position [6543, 0]
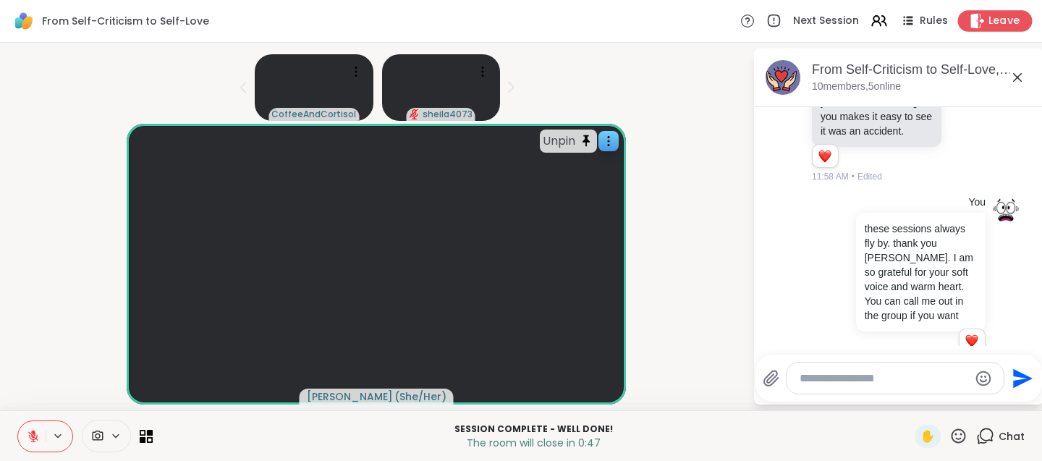
click at [1006, 24] on span "Leave" at bounding box center [1004, 21] width 32 height 15
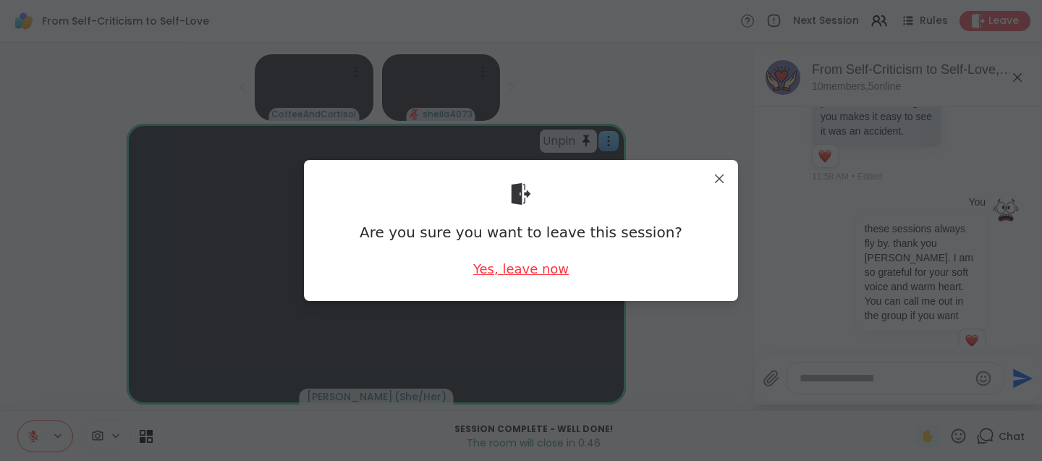
click at [530, 272] on div "Yes, leave now" at bounding box center [520, 269] width 95 height 18
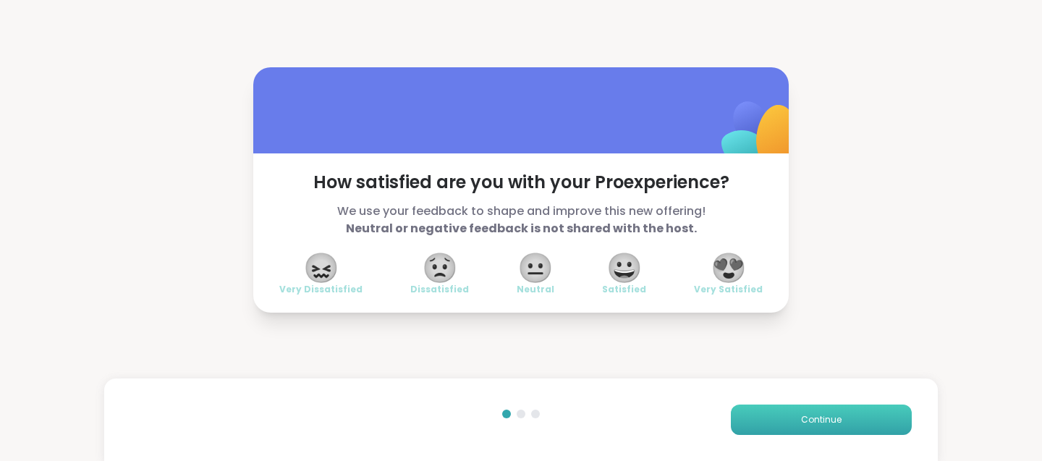
click at [786, 428] on button "Continue" at bounding box center [821, 419] width 181 height 30
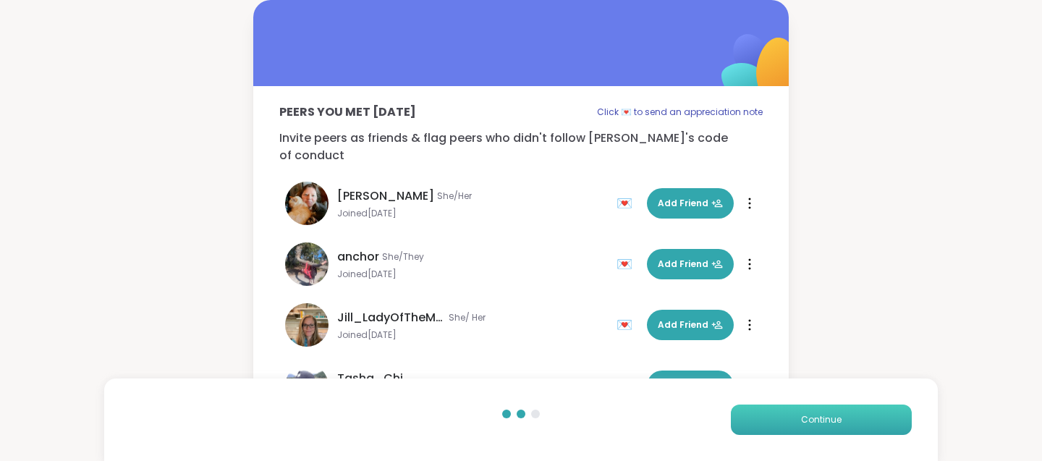
click at [841, 413] on button "Continue" at bounding box center [821, 419] width 181 height 30
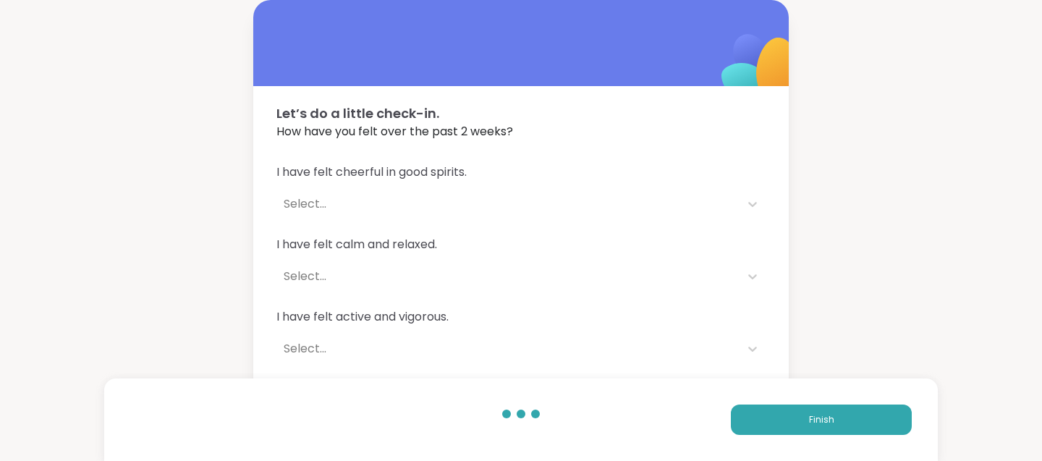
click at [853, 407] on button "Finish" at bounding box center [821, 419] width 181 height 30
